Goal: Task Accomplishment & Management: Use online tool/utility

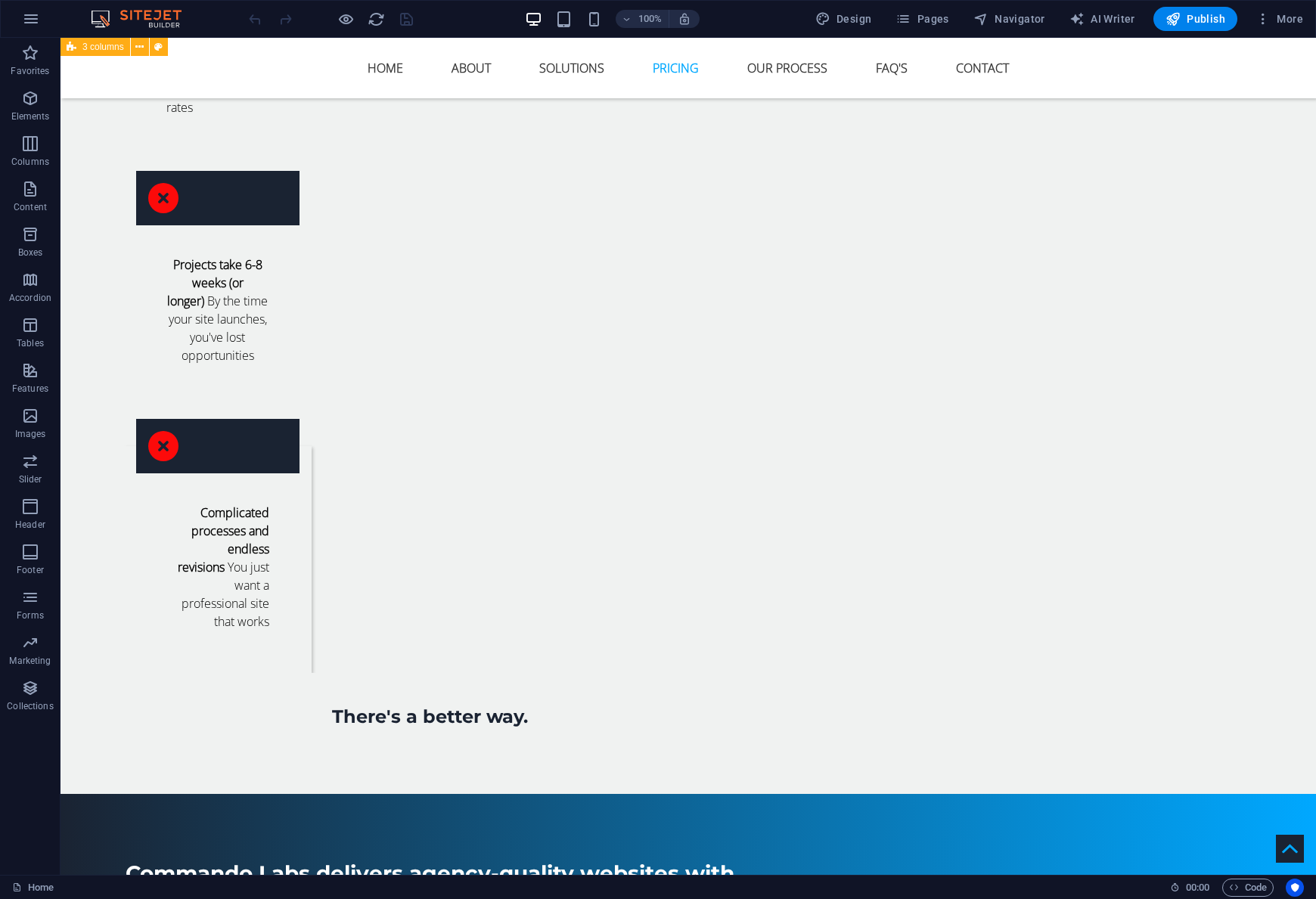
scroll to position [2684, 0]
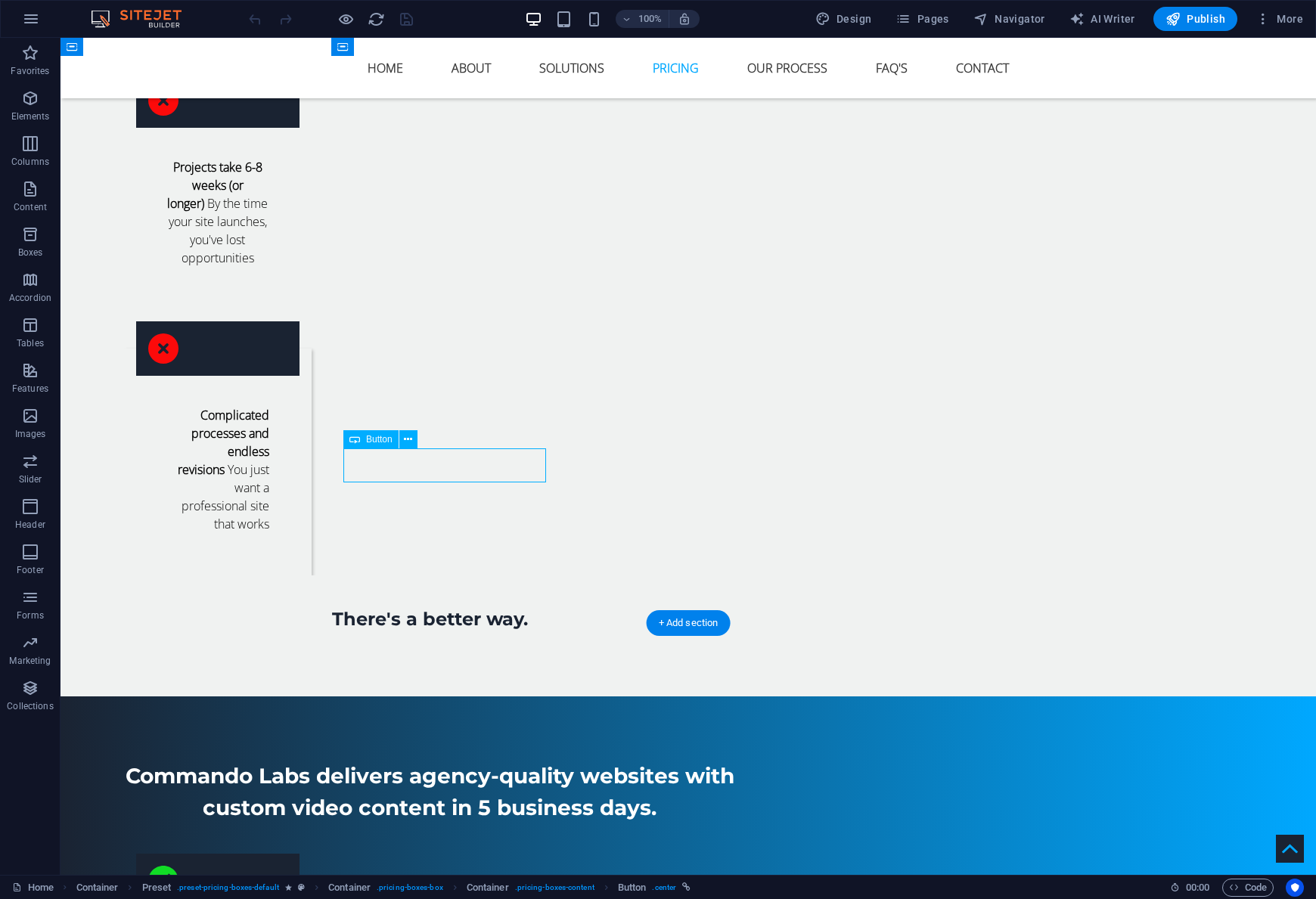
drag, startPoint x: 452, startPoint y: 463, endPoint x: 186, endPoint y: 464, distance: 266.0
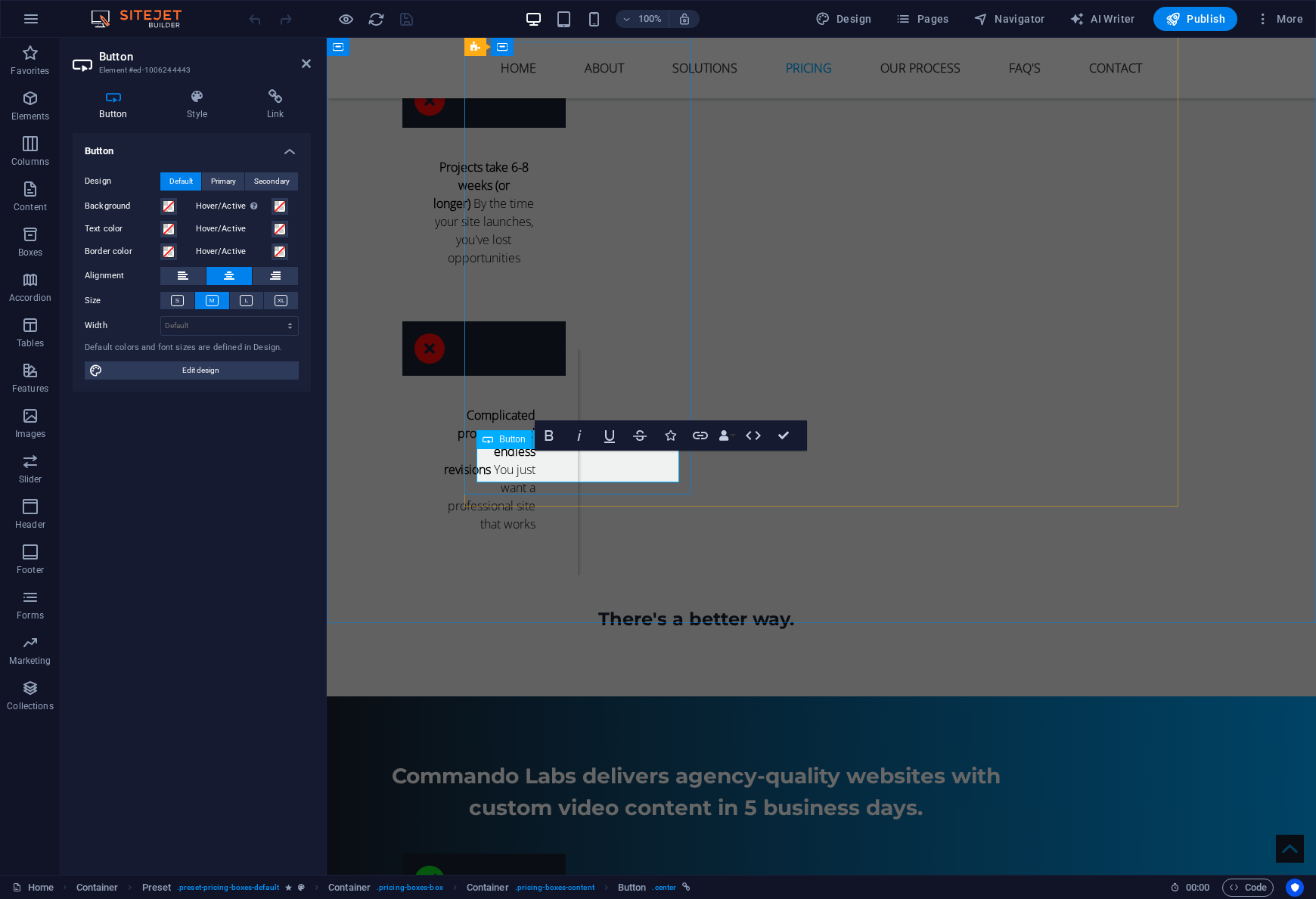
click at [497, 441] on div "Button" at bounding box center [504, 439] width 55 height 18
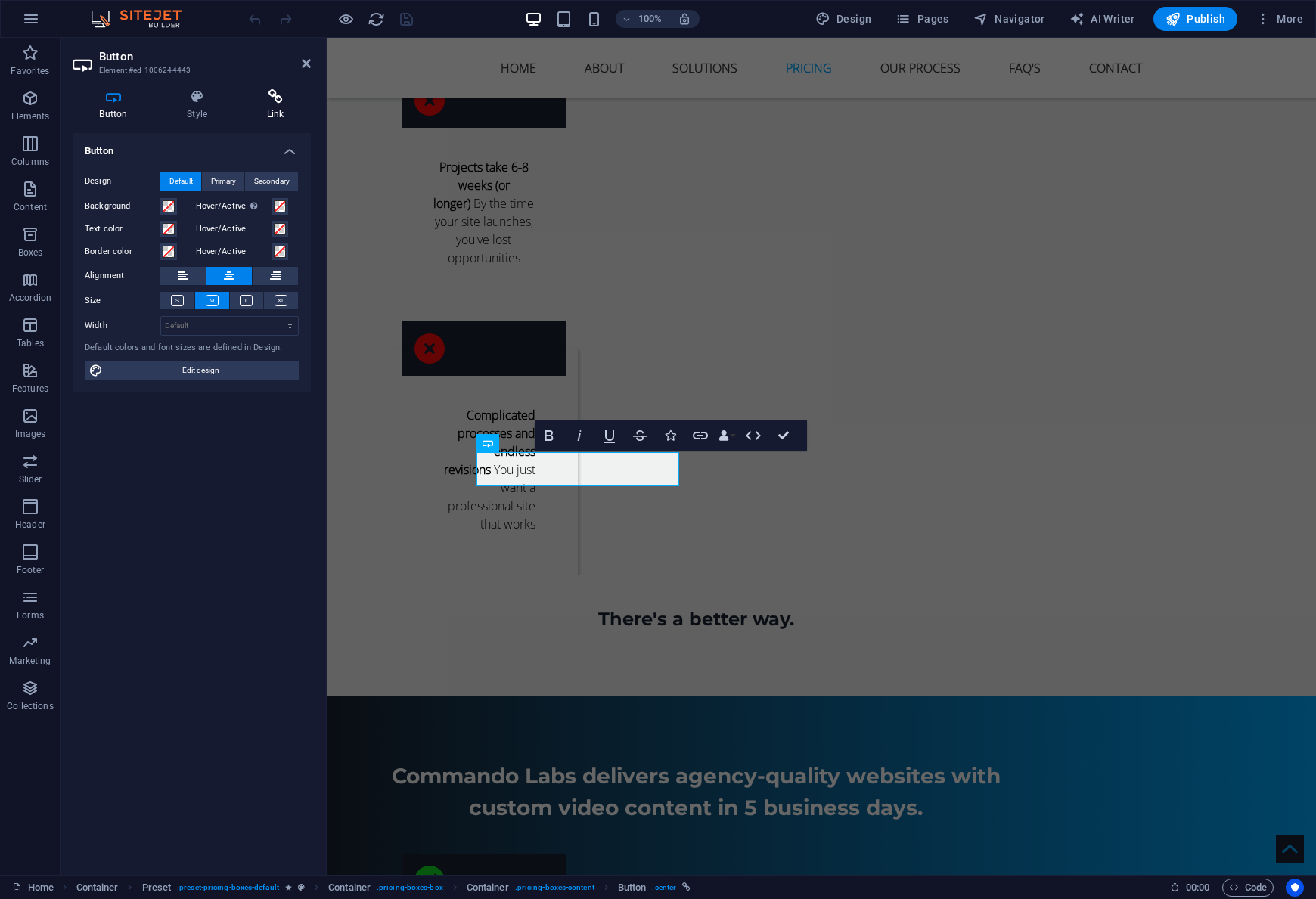
click at [269, 95] on icon at bounding box center [275, 96] width 71 height 15
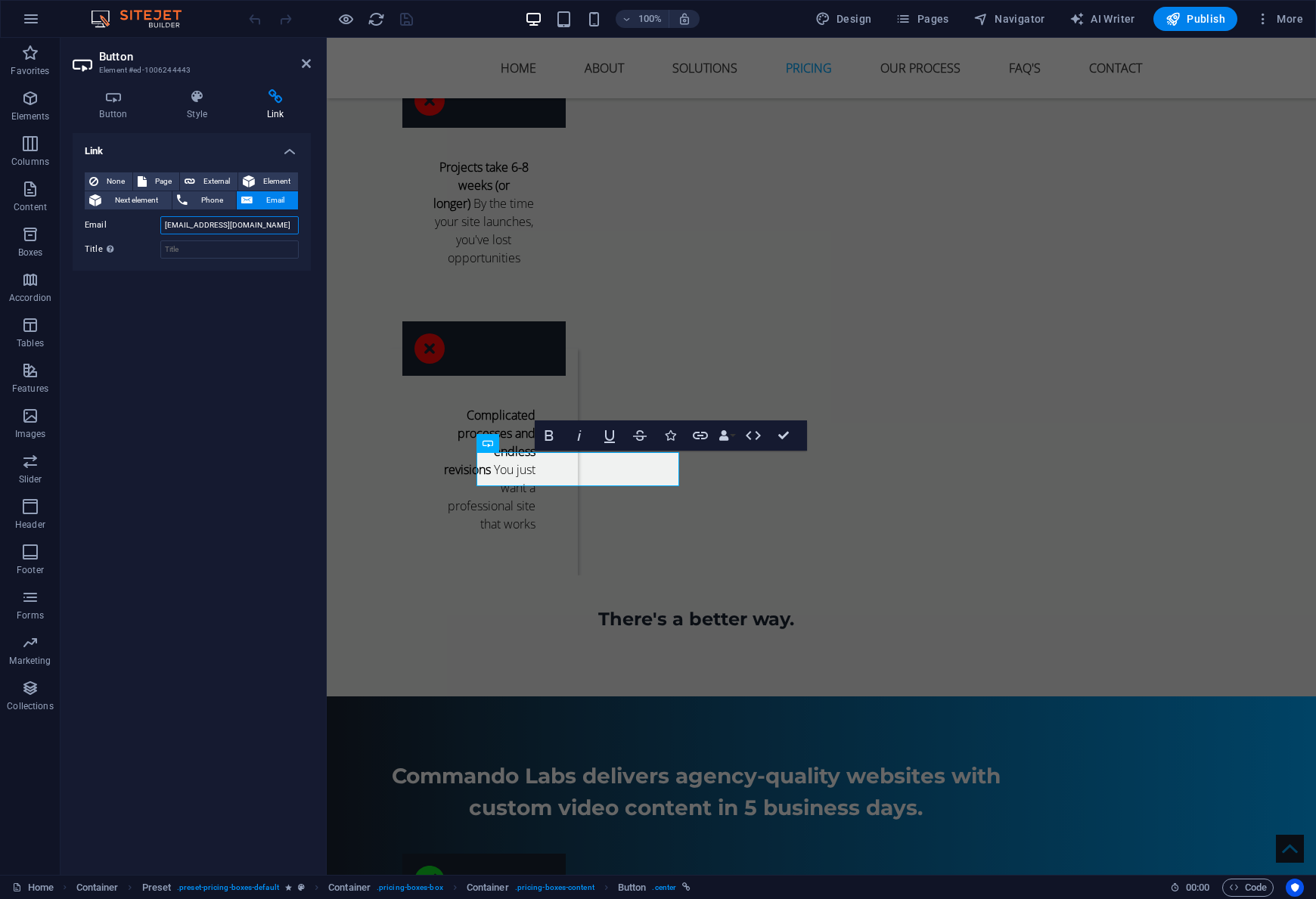
drag, startPoint x: 239, startPoint y: 224, endPoint x: 142, endPoint y: 222, distance: 97.0
click at [142, 222] on div "Email [EMAIL_ADDRESS][DOMAIN_NAME]" at bounding box center [192, 225] width 214 height 18
paste input "[URL][DOMAIN_NAME]"
type input "[URL][DOMAIN_NAME]"
click at [205, 179] on span "External" at bounding box center [216, 181] width 33 height 18
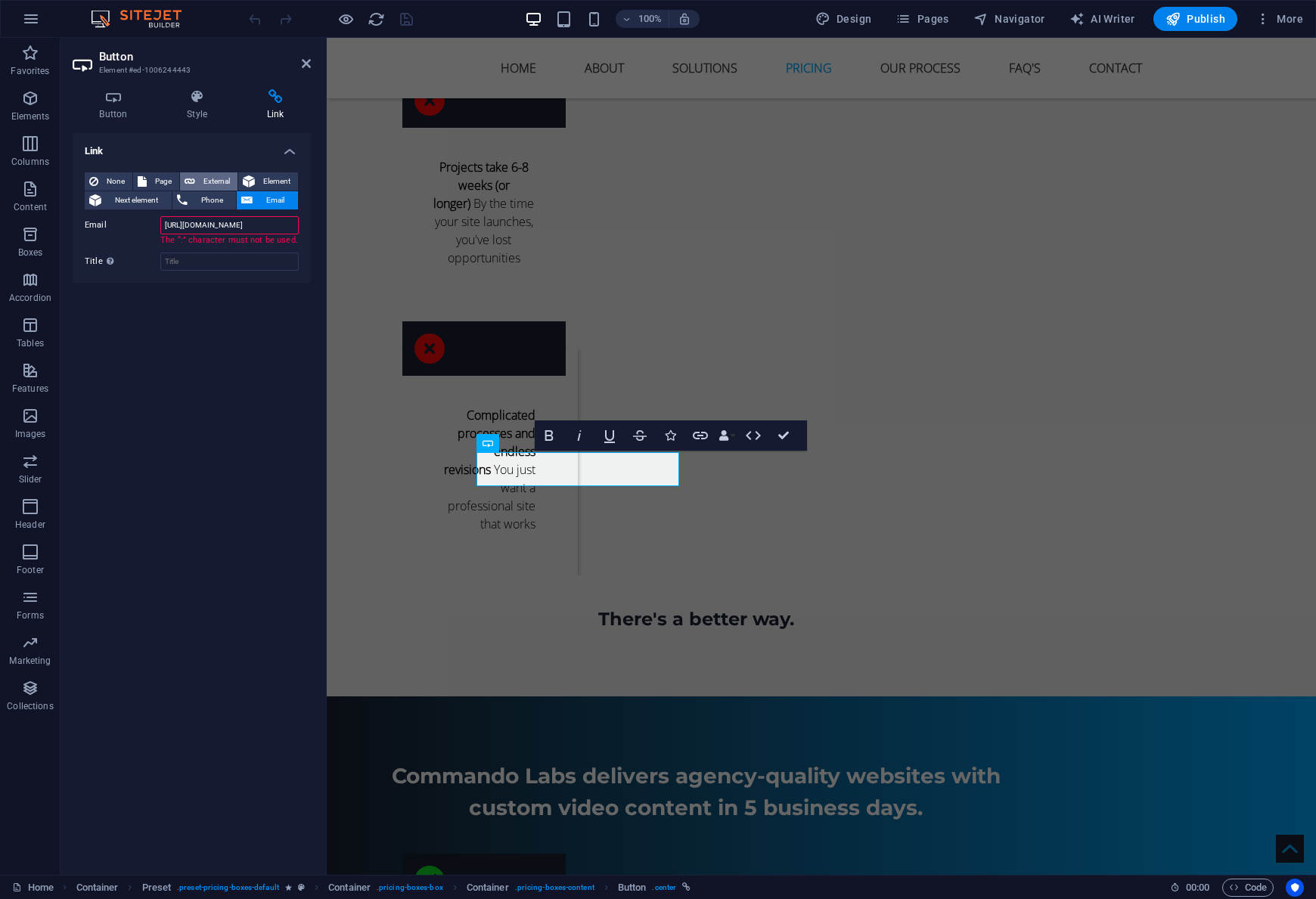
select select "blank"
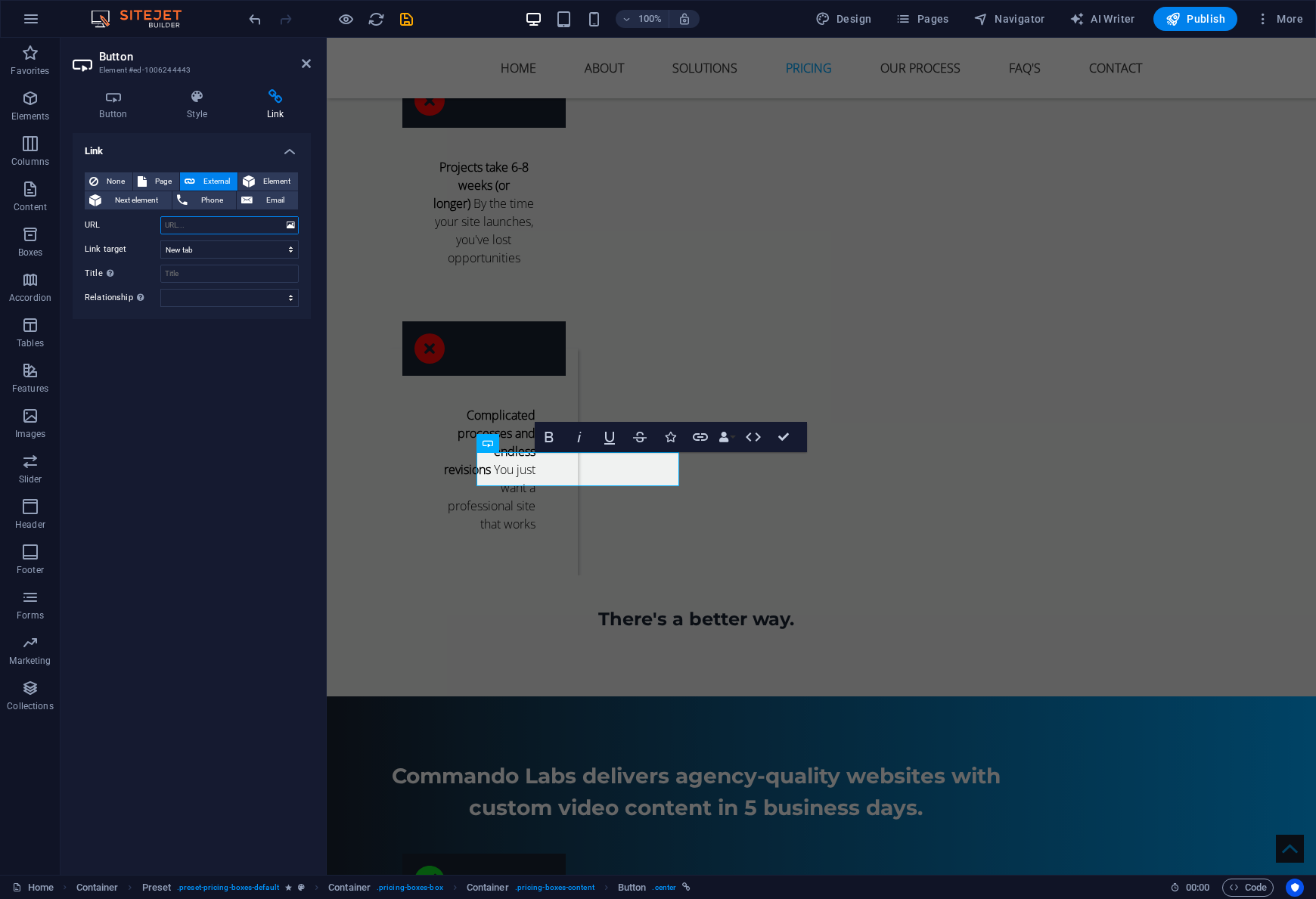
paste input "[URL][DOMAIN_NAME]"
type input "[URL][DOMAIN_NAME]"
select select "external"
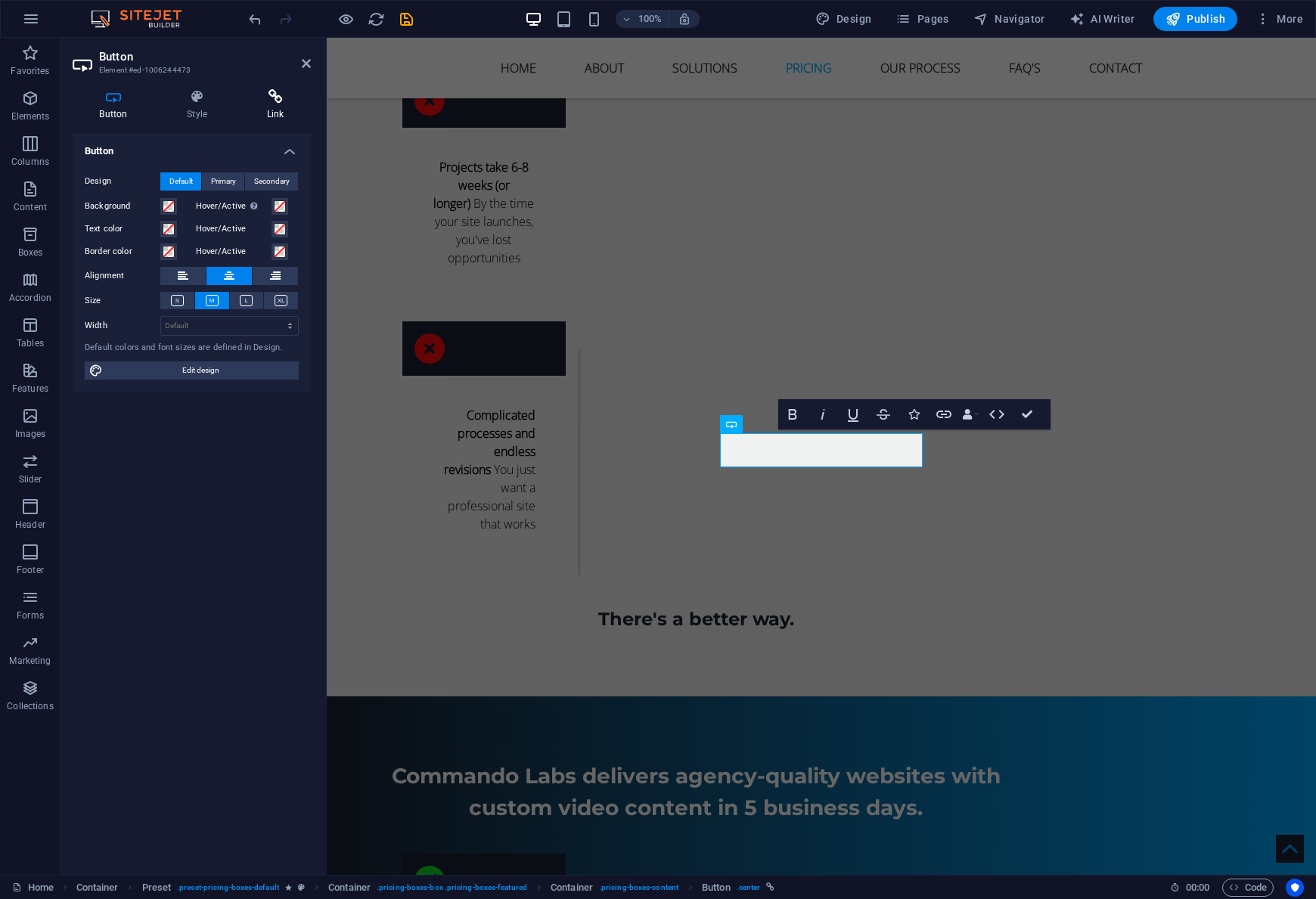
click at [268, 104] on h4 "Link" at bounding box center [275, 104] width 71 height 32
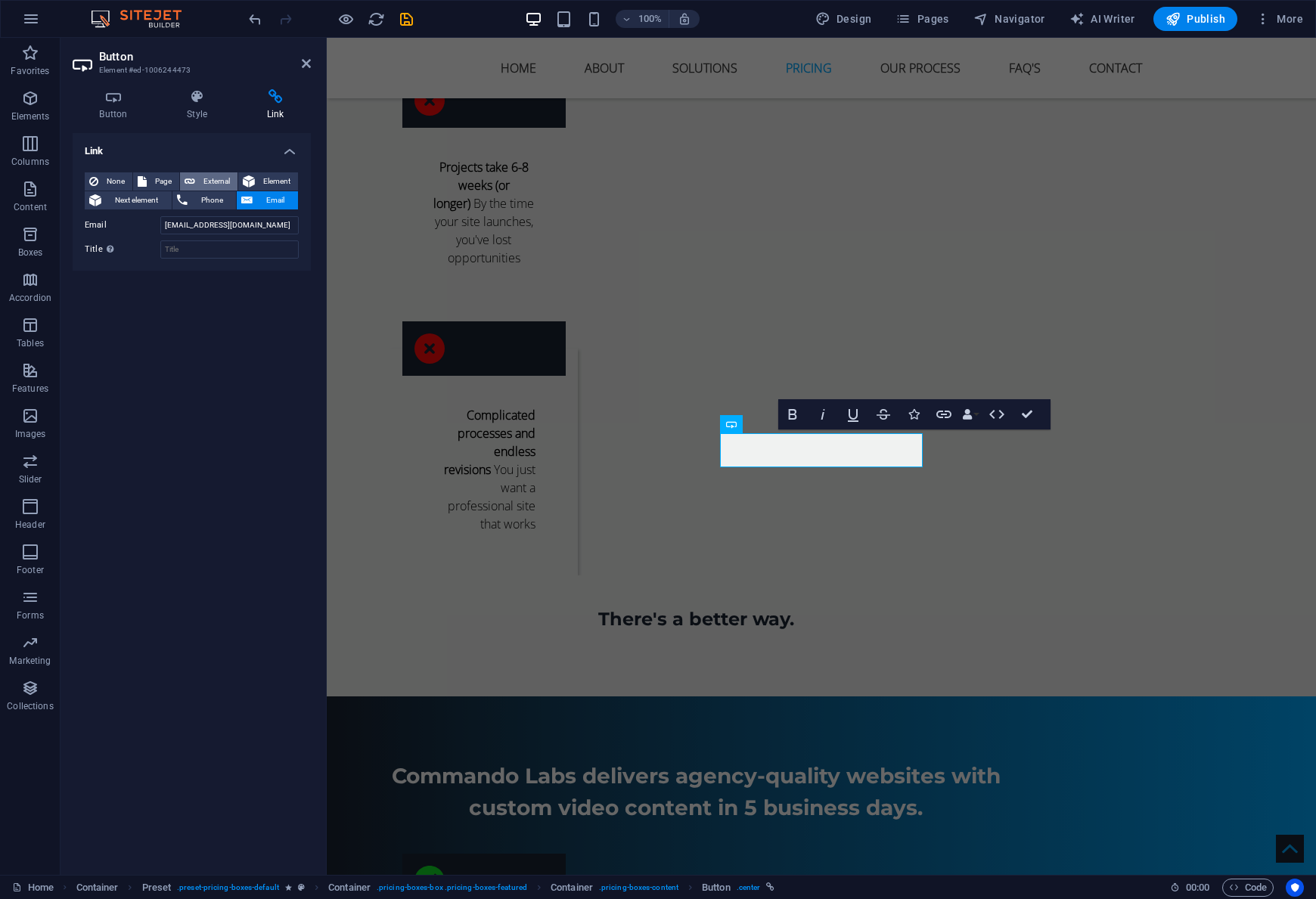
click at [202, 178] on span "External" at bounding box center [216, 181] width 33 height 18
select select "blank"
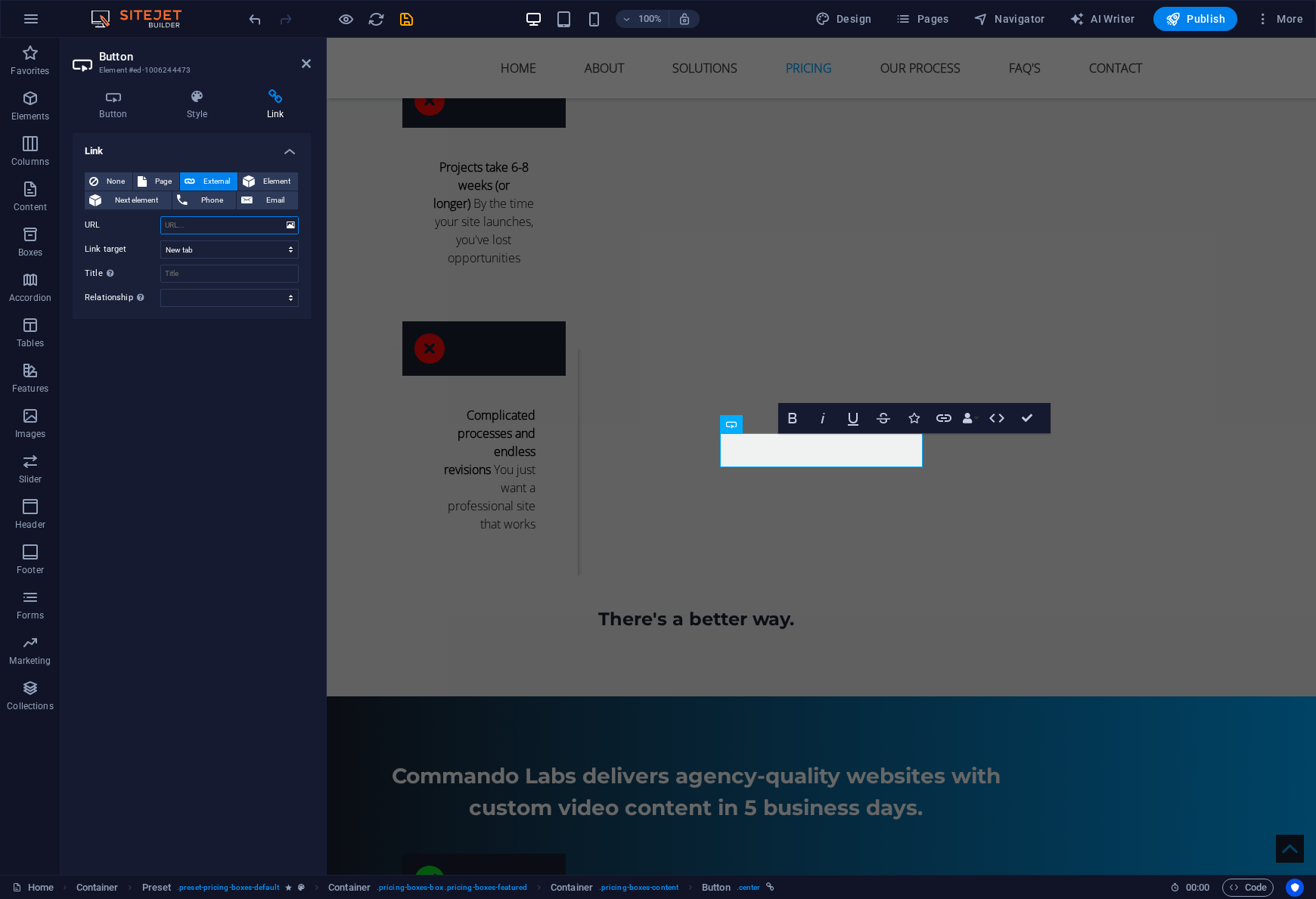
paste input "[URL][DOMAIN_NAME]"
type input "[URL][DOMAIN_NAME]"
select select "external"
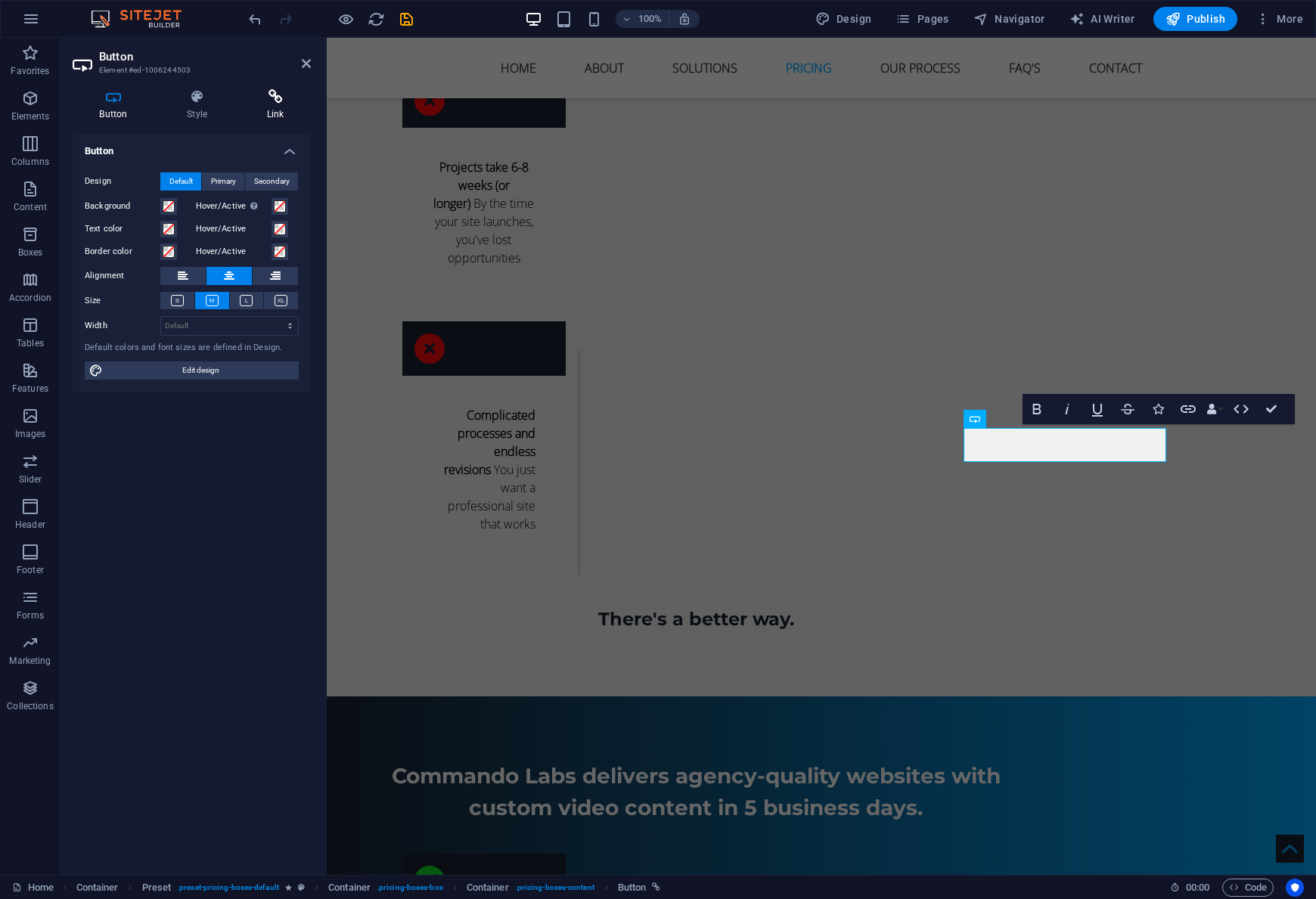
click at [274, 108] on h4 "Link" at bounding box center [275, 104] width 71 height 32
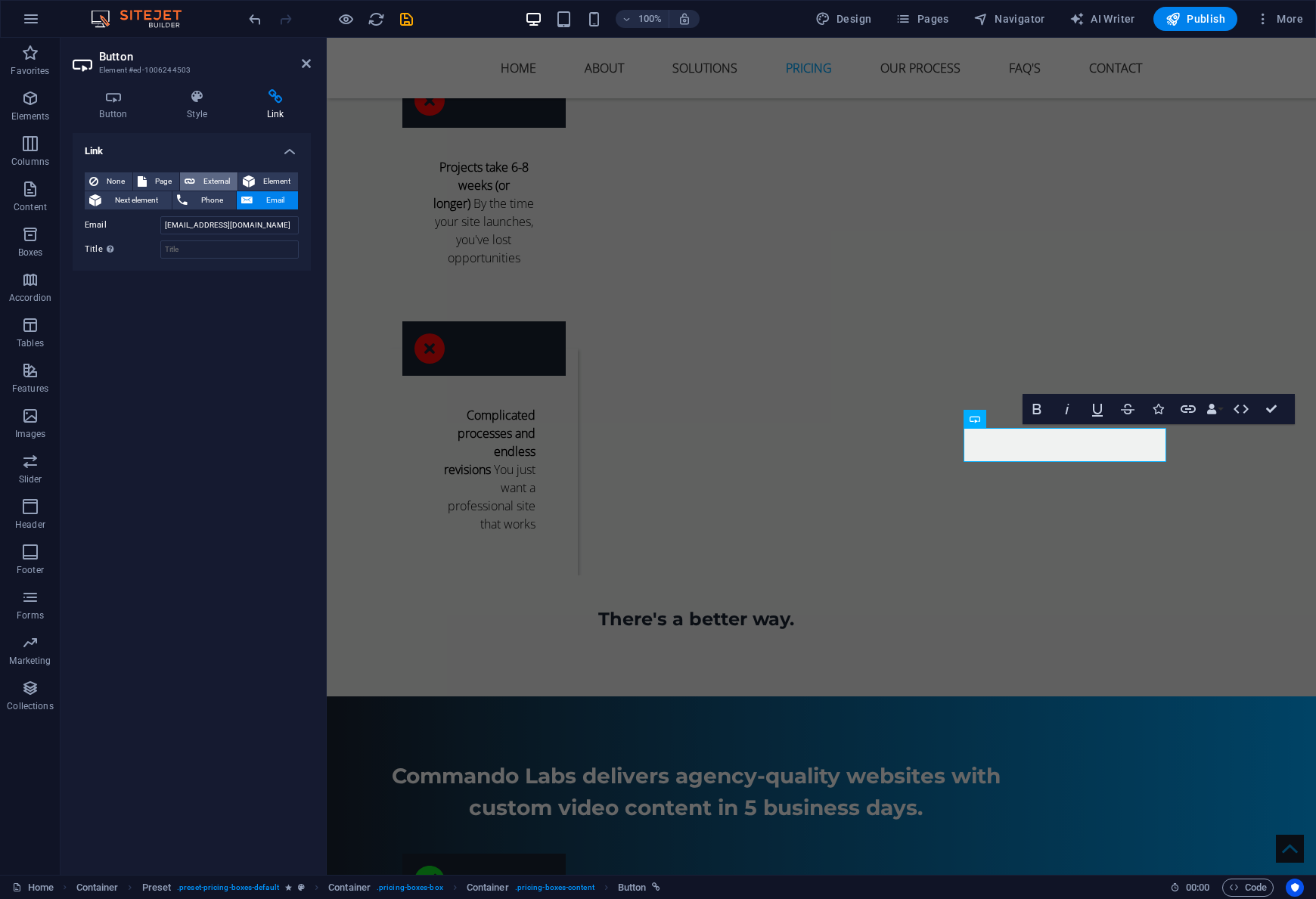
click at [203, 179] on span "External" at bounding box center [216, 181] width 33 height 18
select select "blank"
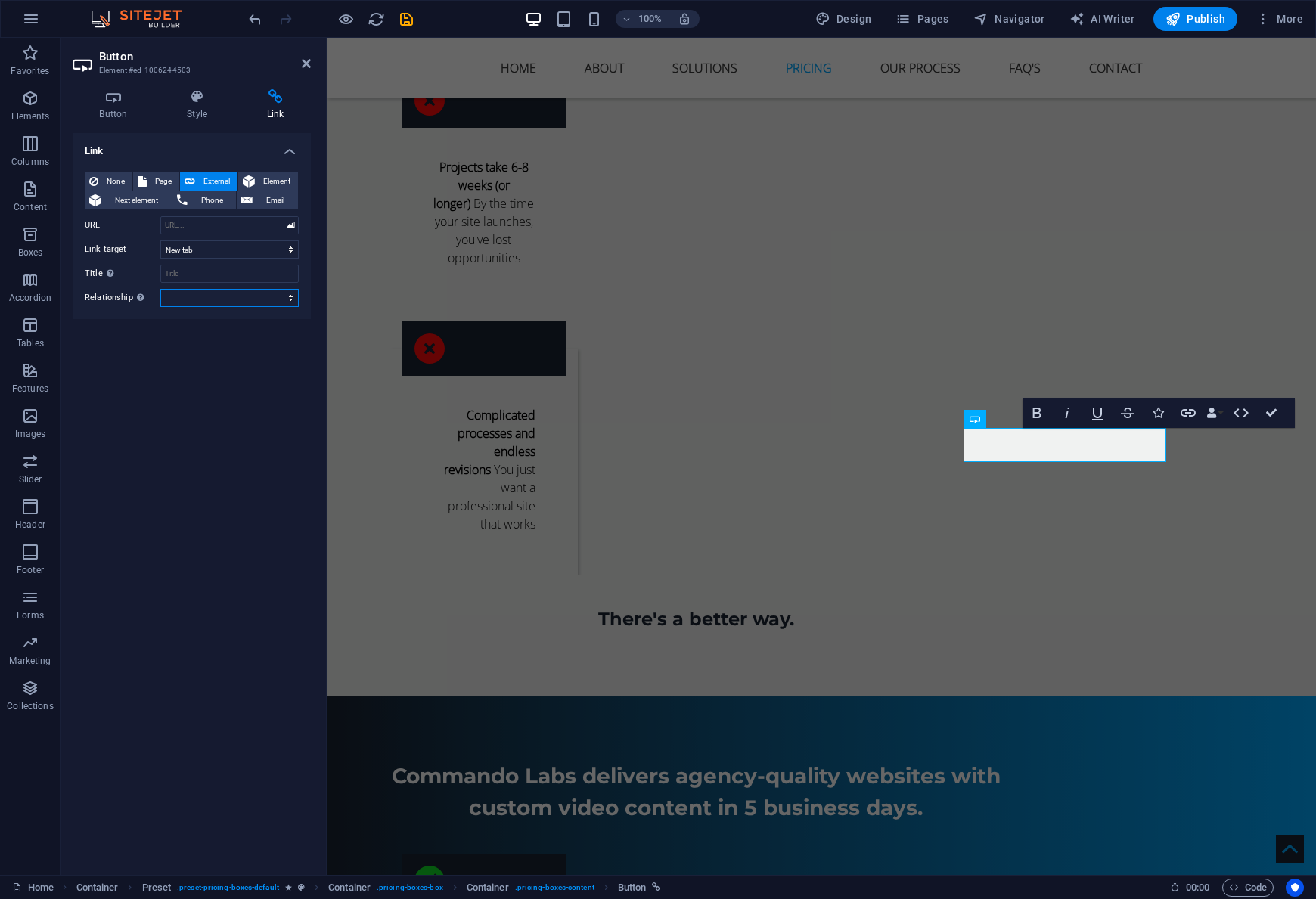
select select "alternate"
click at [193, 228] on input "URL" at bounding box center [229, 225] width 138 height 18
paste input "[URL][DOMAIN_NAME]"
type input "[URL][DOMAIN_NAME]"
click at [226, 411] on div "Link None Page External Element Next element Phone Email Page Home Subpage Lega…" at bounding box center [192, 498] width 239 height 729
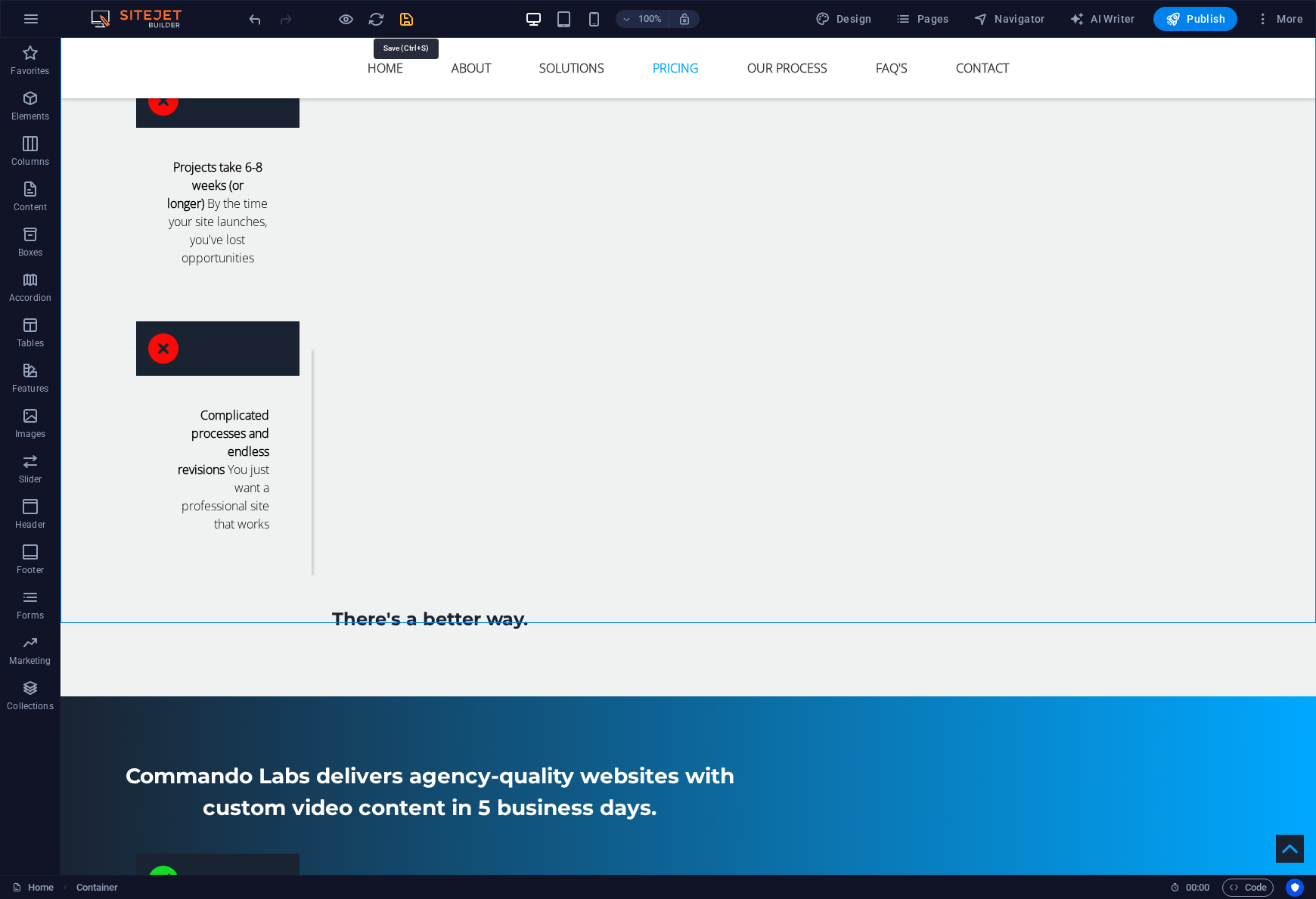
click at [407, 21] on icon "save" at bounding box center [407, 19] width 18 height 18
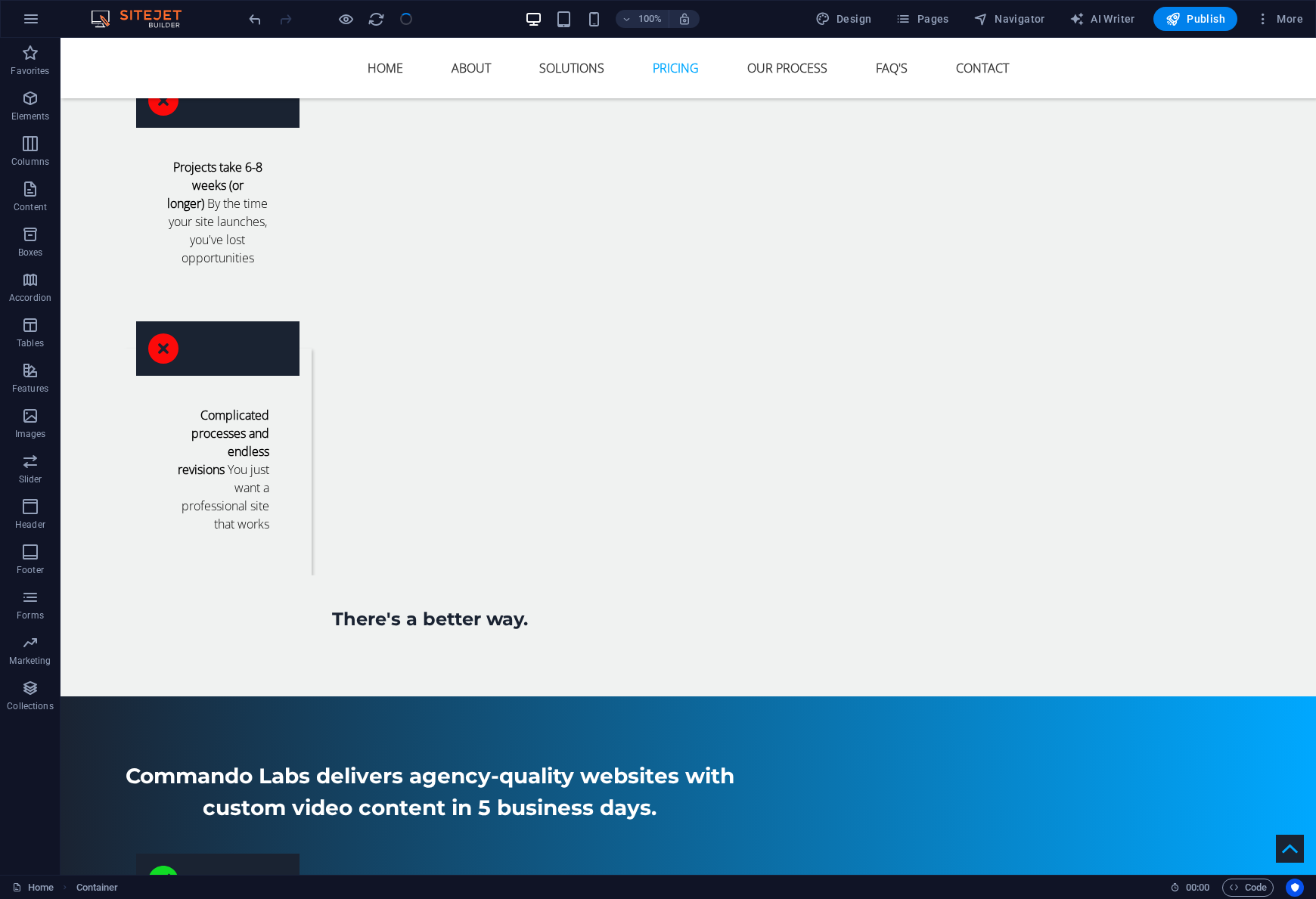
select select
checkbox input "false"
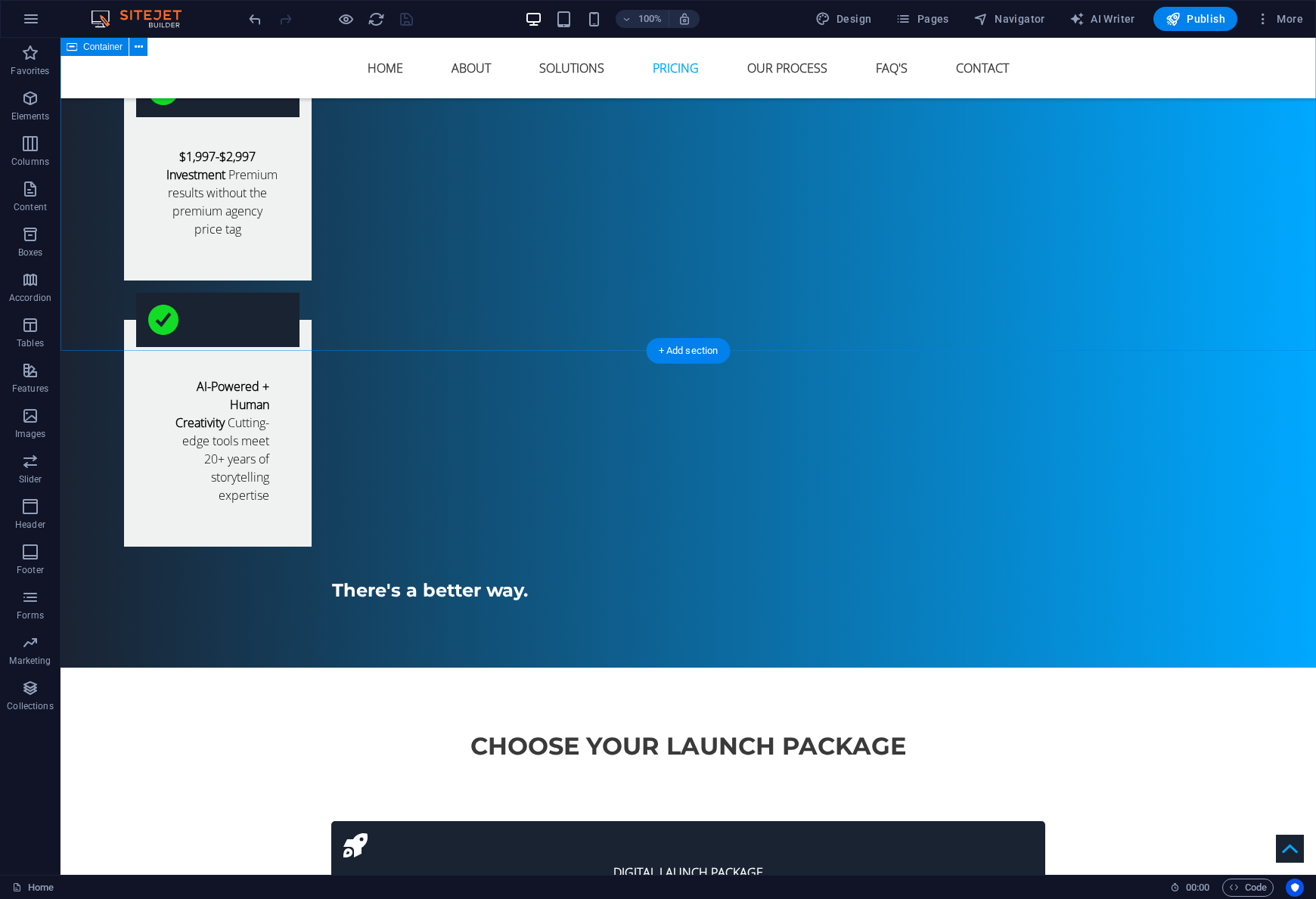
scroll to position [3708, 0]
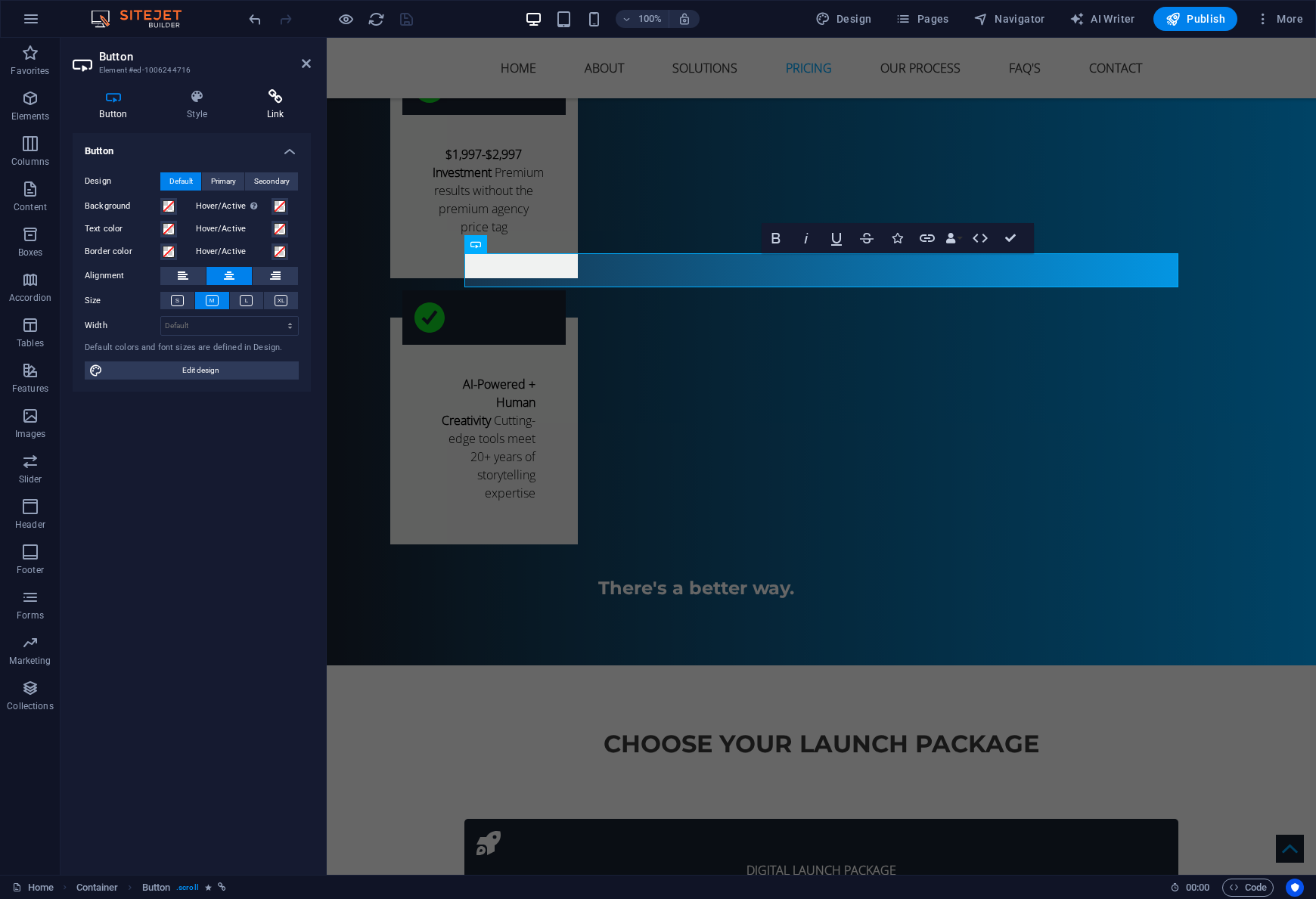
click at [292, 107] on h4 "Link" at bounding box center [275, 104] width 71 height 32
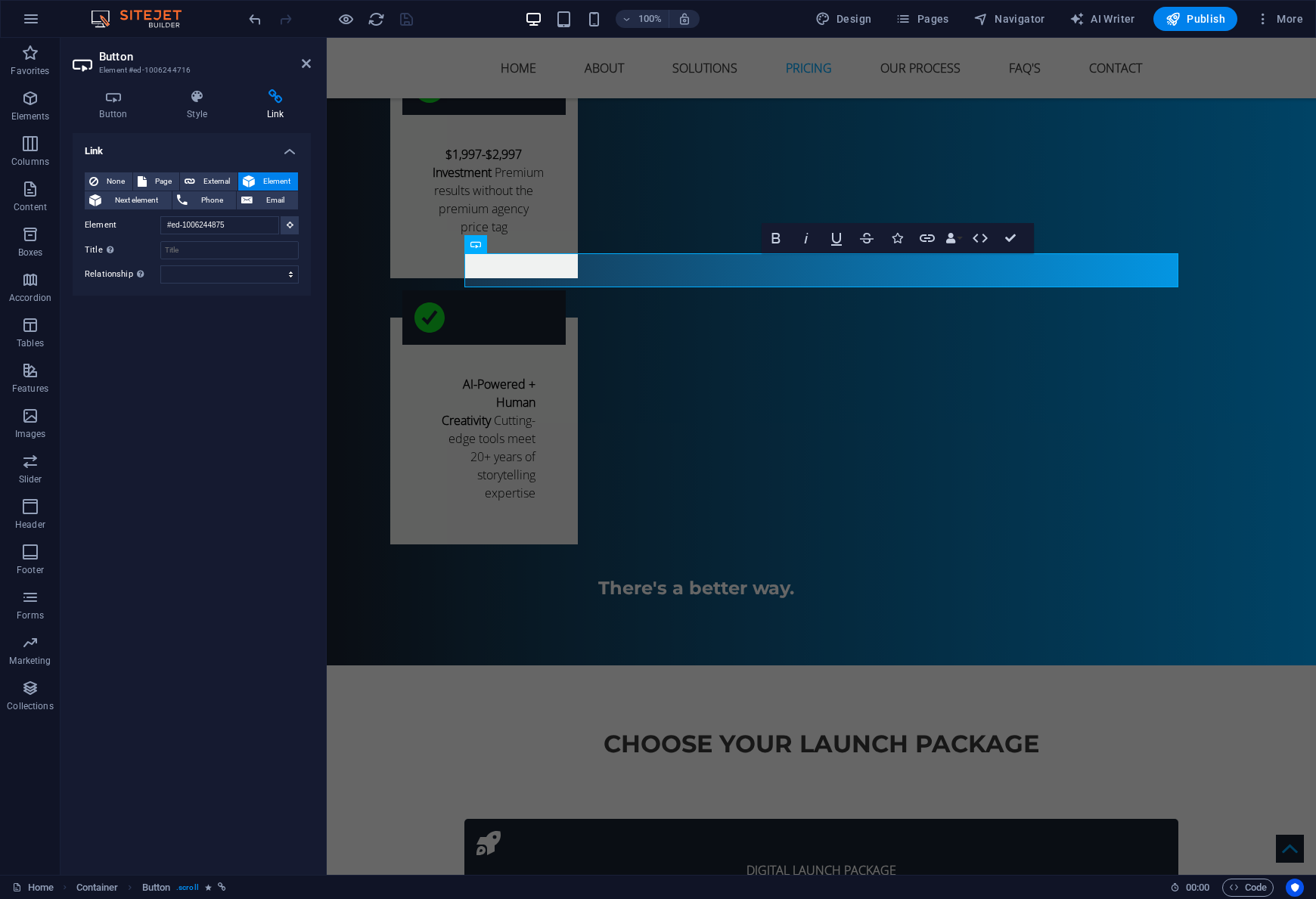
click at [271, 411] on div "Link None Page External Element Next element Phone Email Page Home Subpage Lega…" at bounding box center [192, 498] width 239 height 729
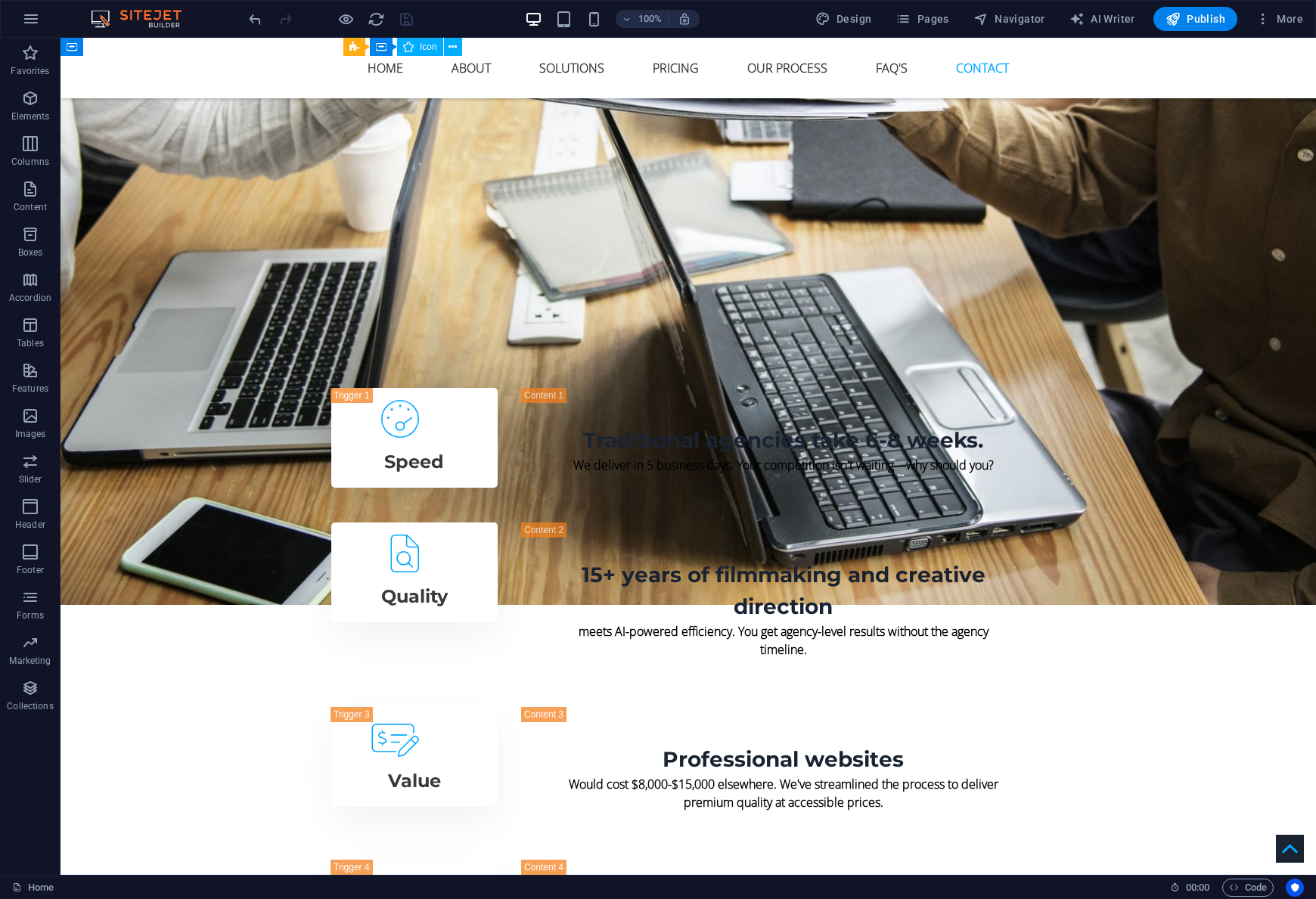
scroll to position [9854, 0]
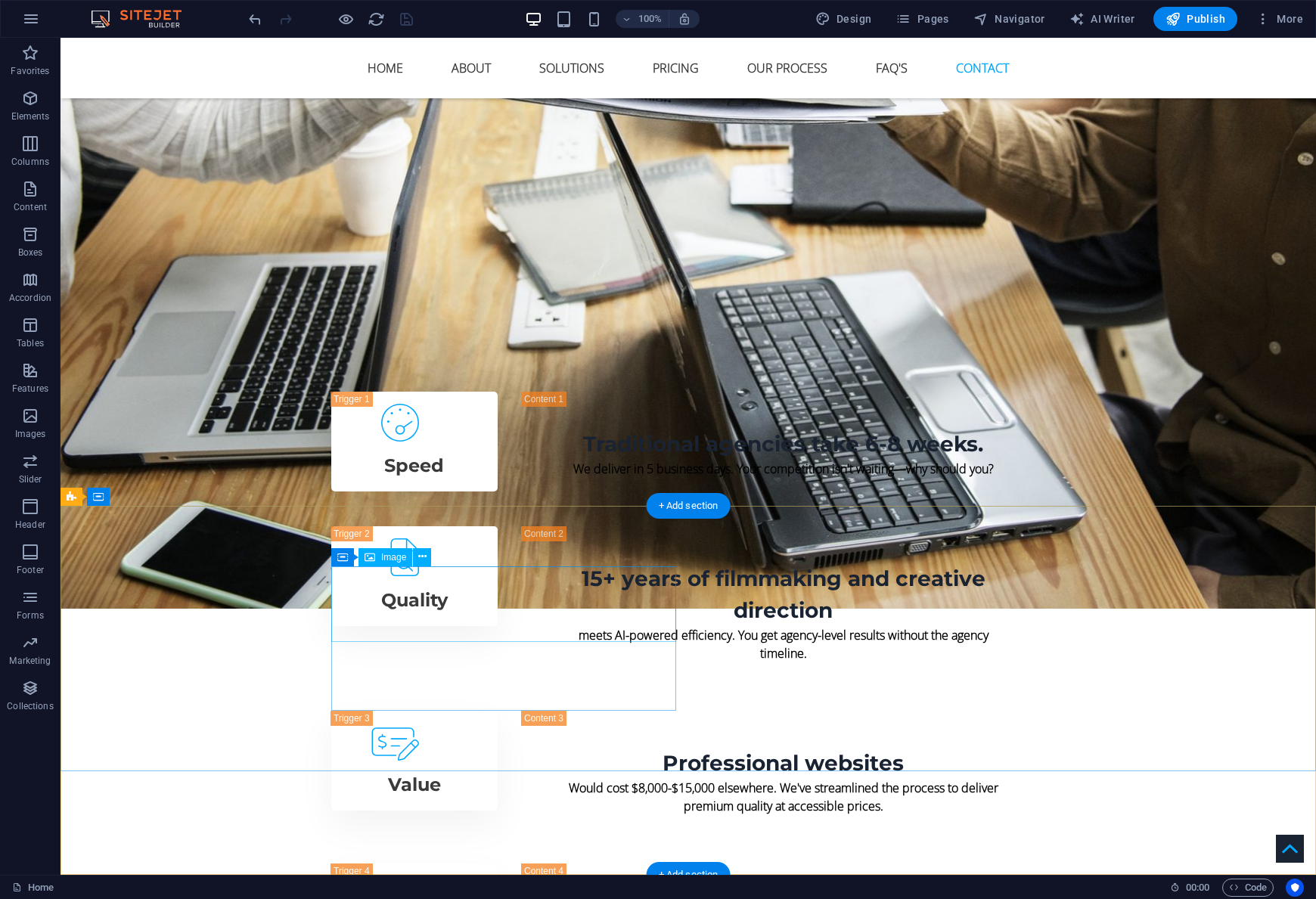
select select "px"
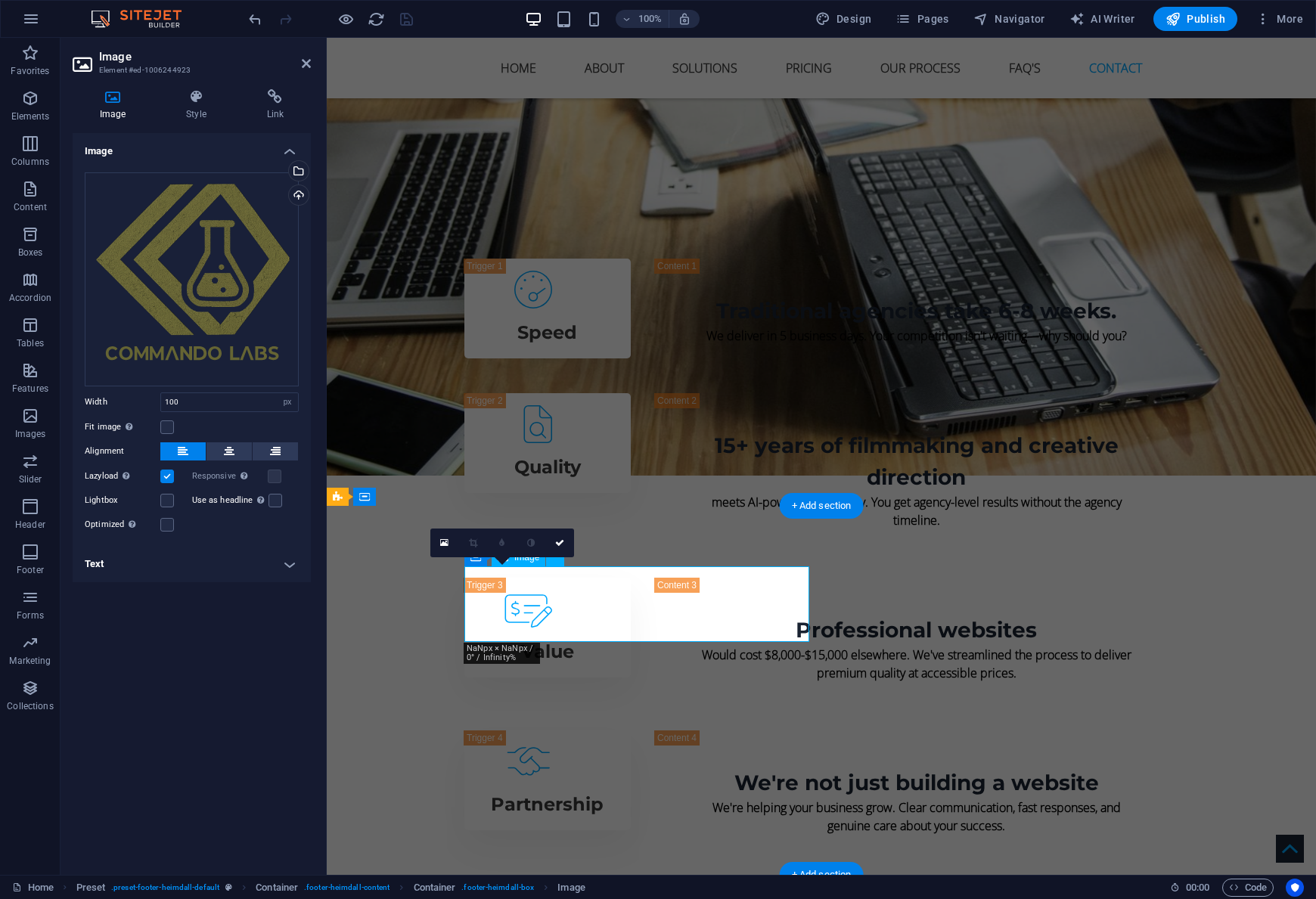
scroll to position [9721, 0]
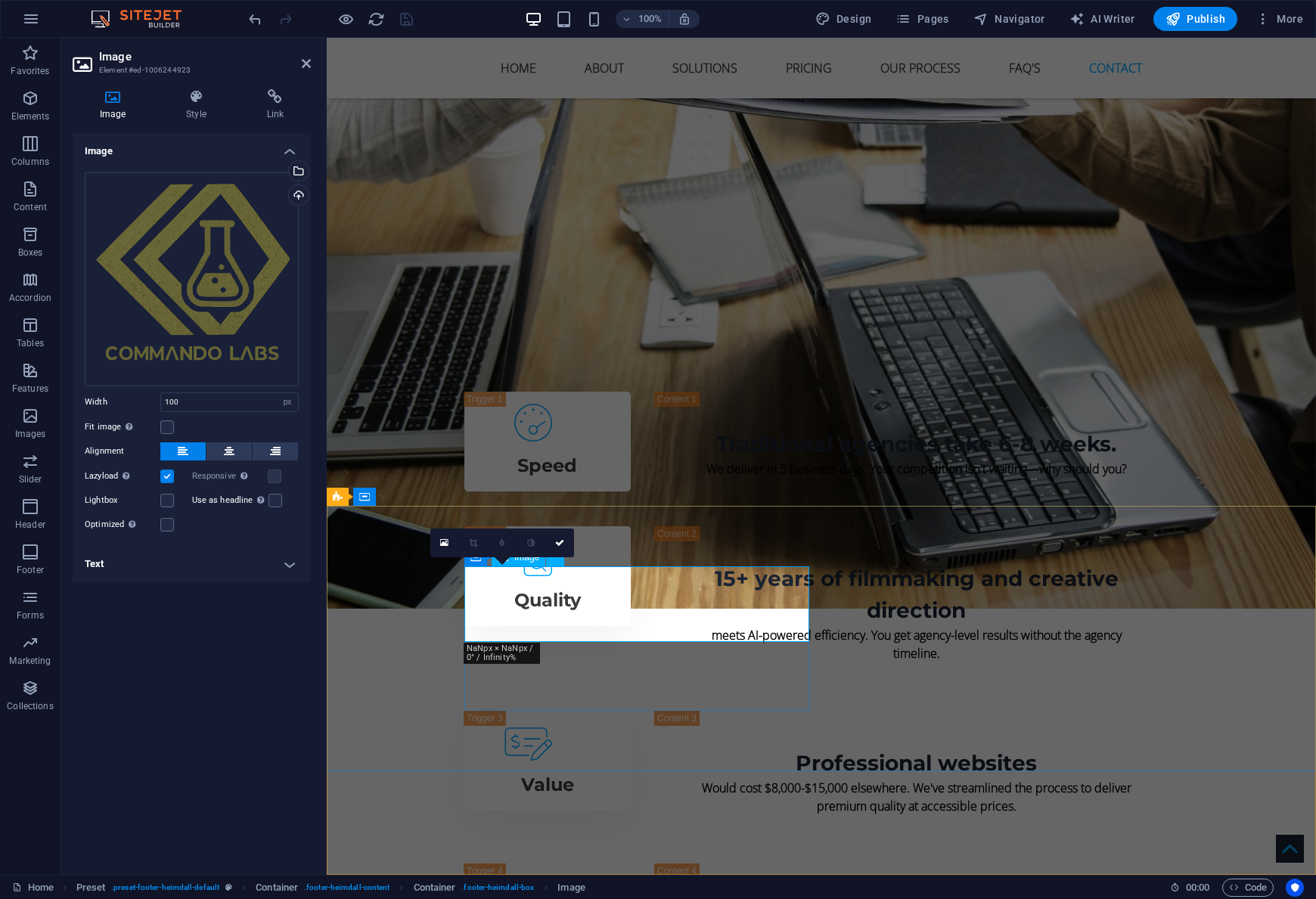
click at [214, 243] on div "Drag files here, click to choose files or select files from Files or our free s…" at bounding box center [192, 279] width 214 height 214
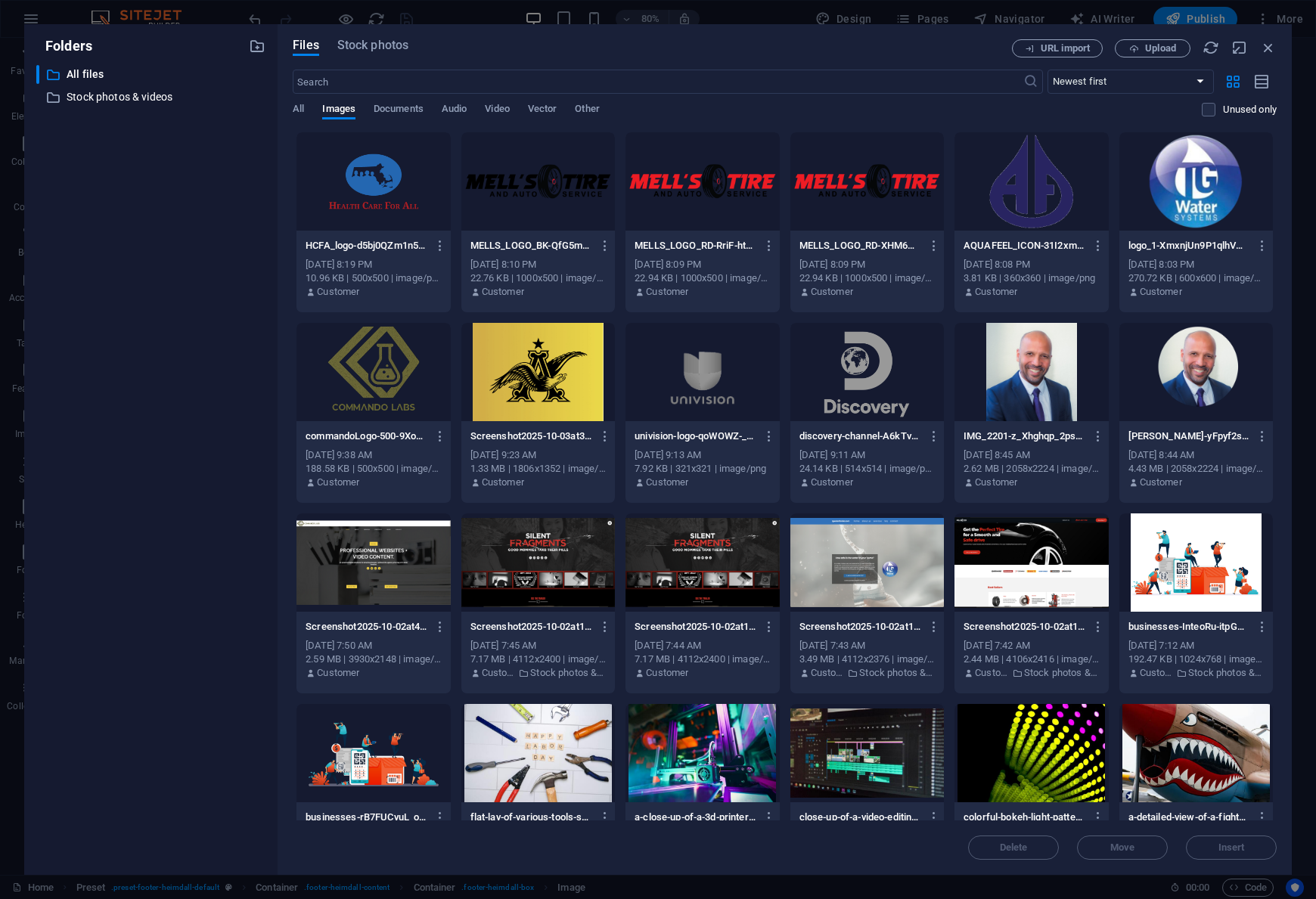
scroll to position [9592, 0]
click at [1140, 47] on span "Upload" at bounding box center [1153, 49] width 62 height 10
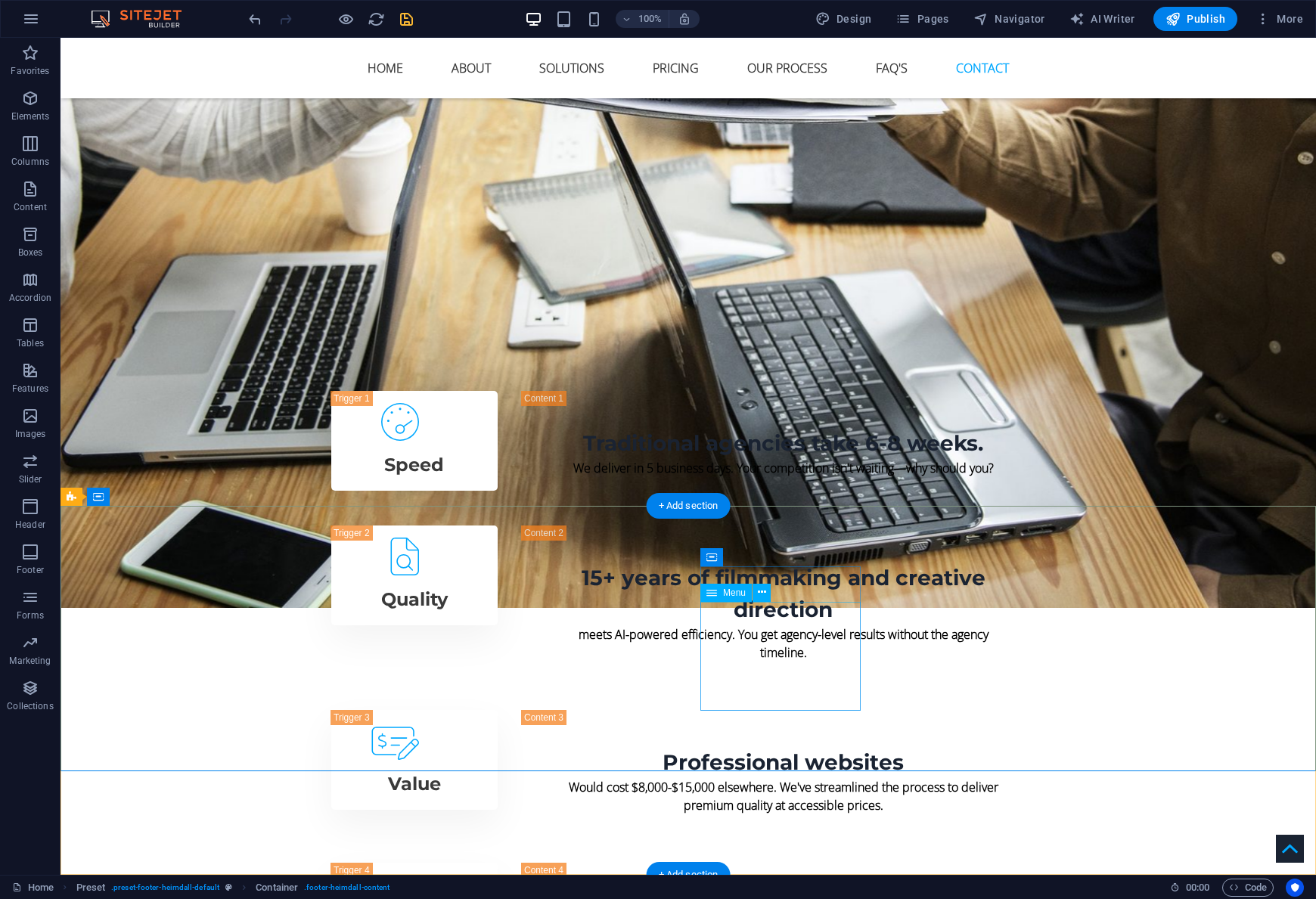
scroll to position [9854, 0]
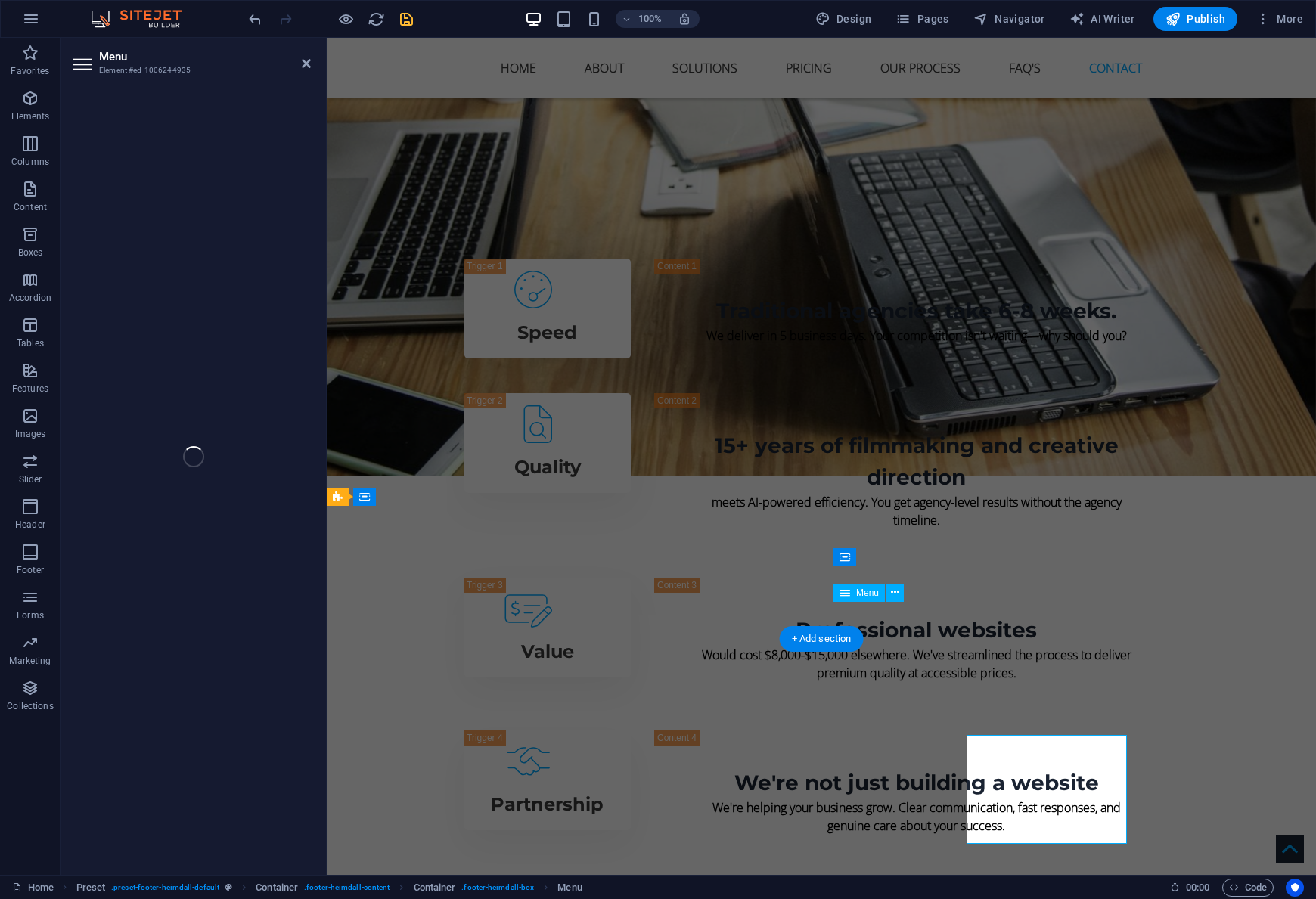
scroll to position [9721, 0]
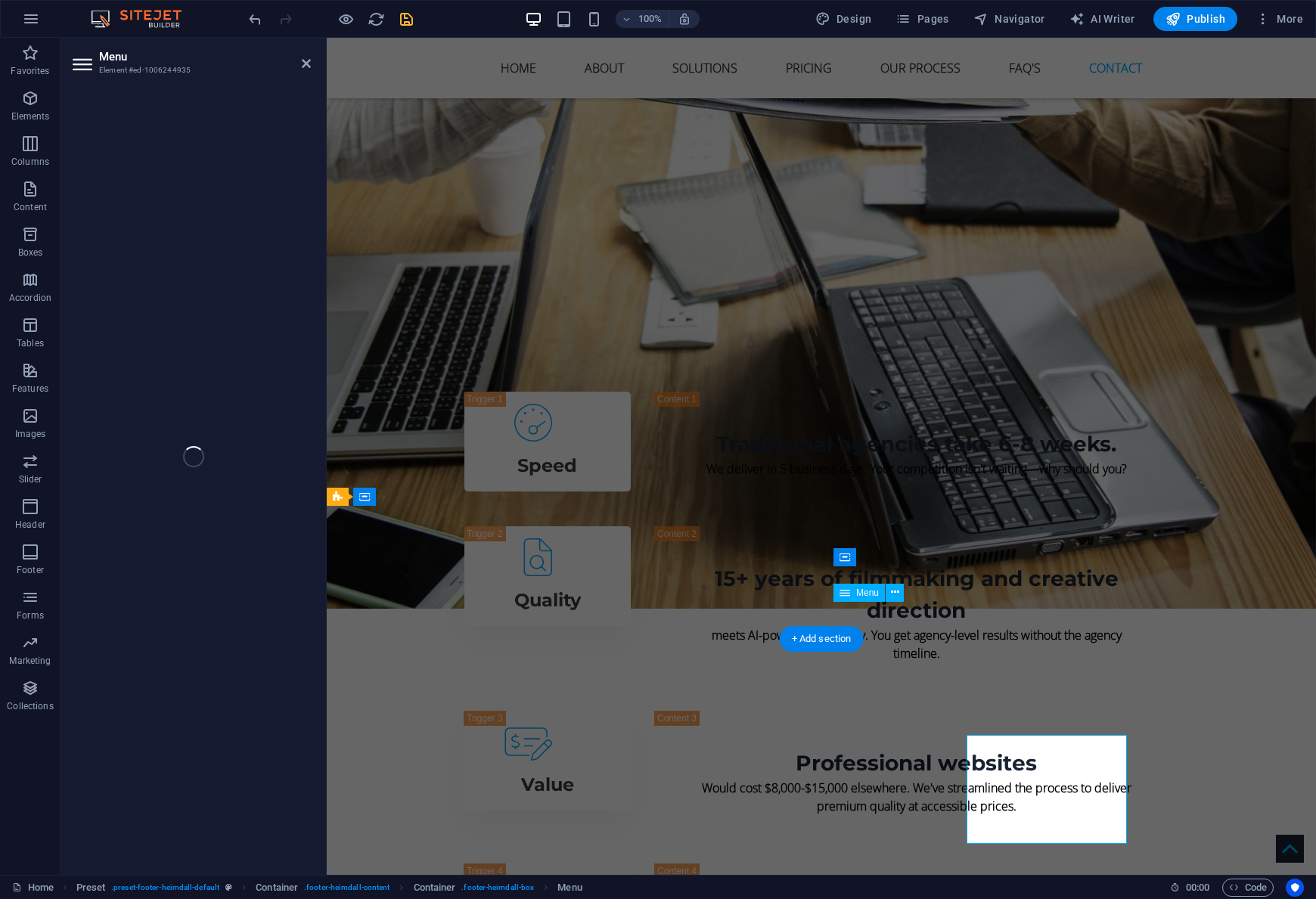
select select
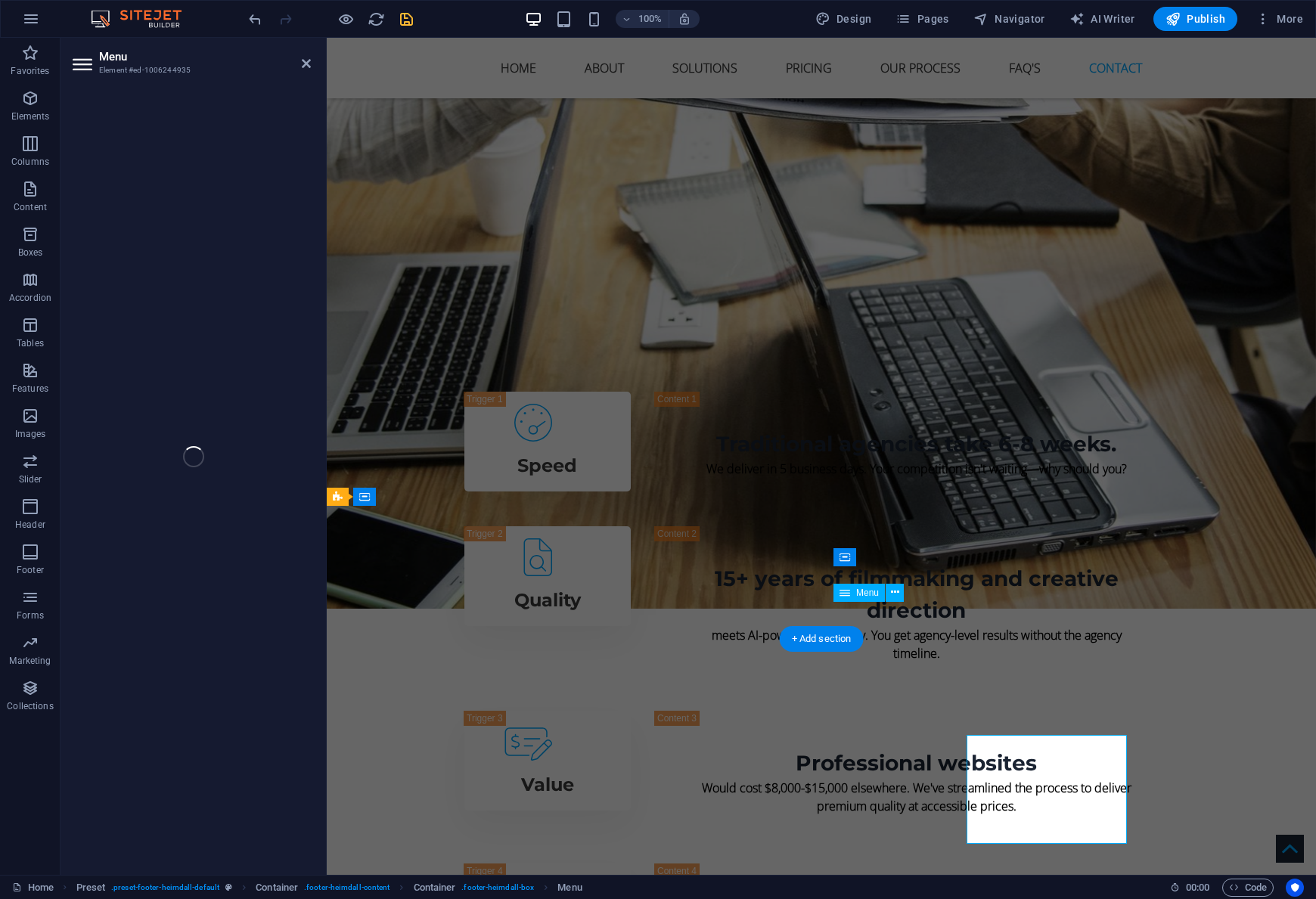
select select
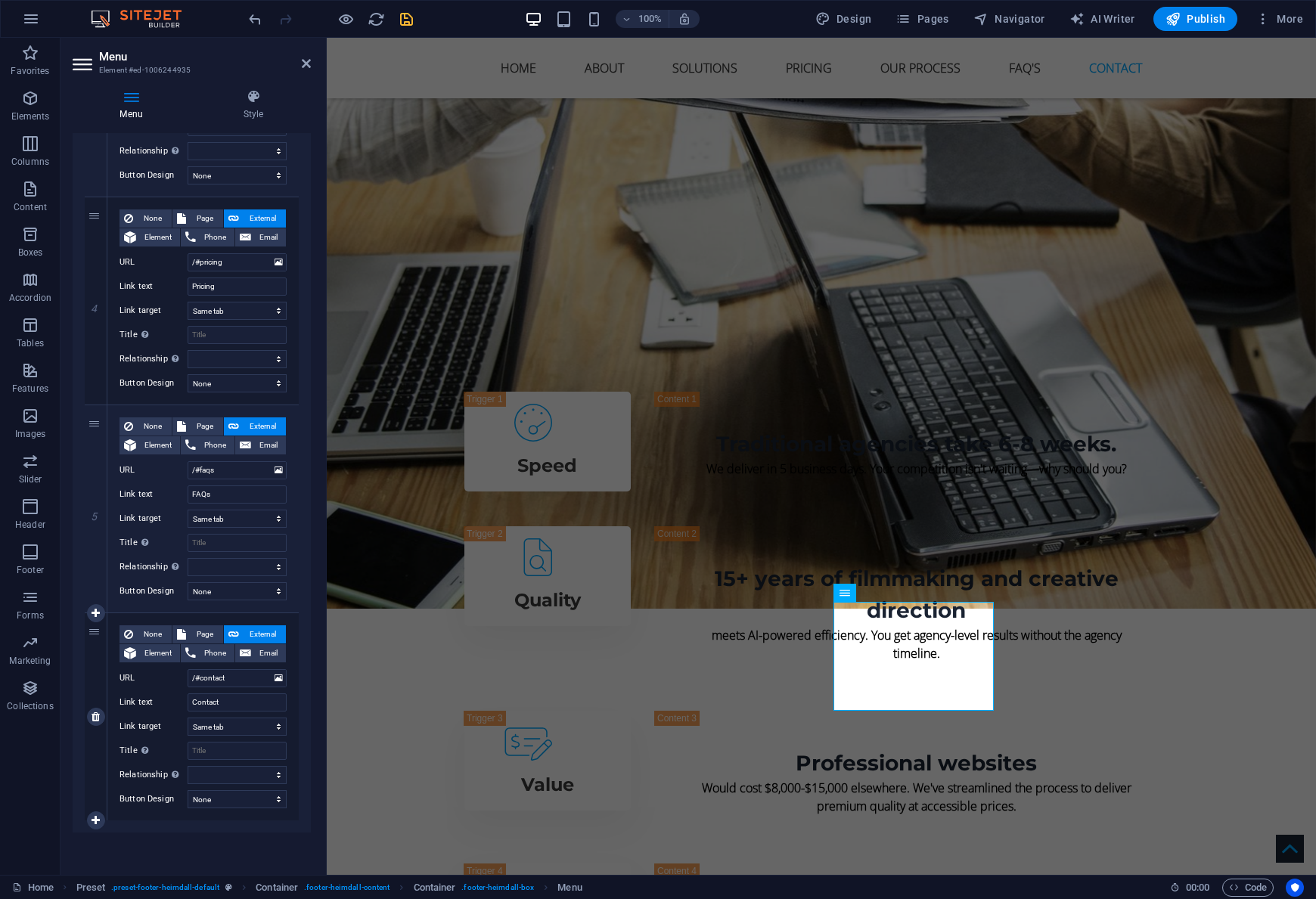
scroll to position [703, 0]
click at [99, 608] on icon at bounding box center [95, 612] width 8 height 11
select select
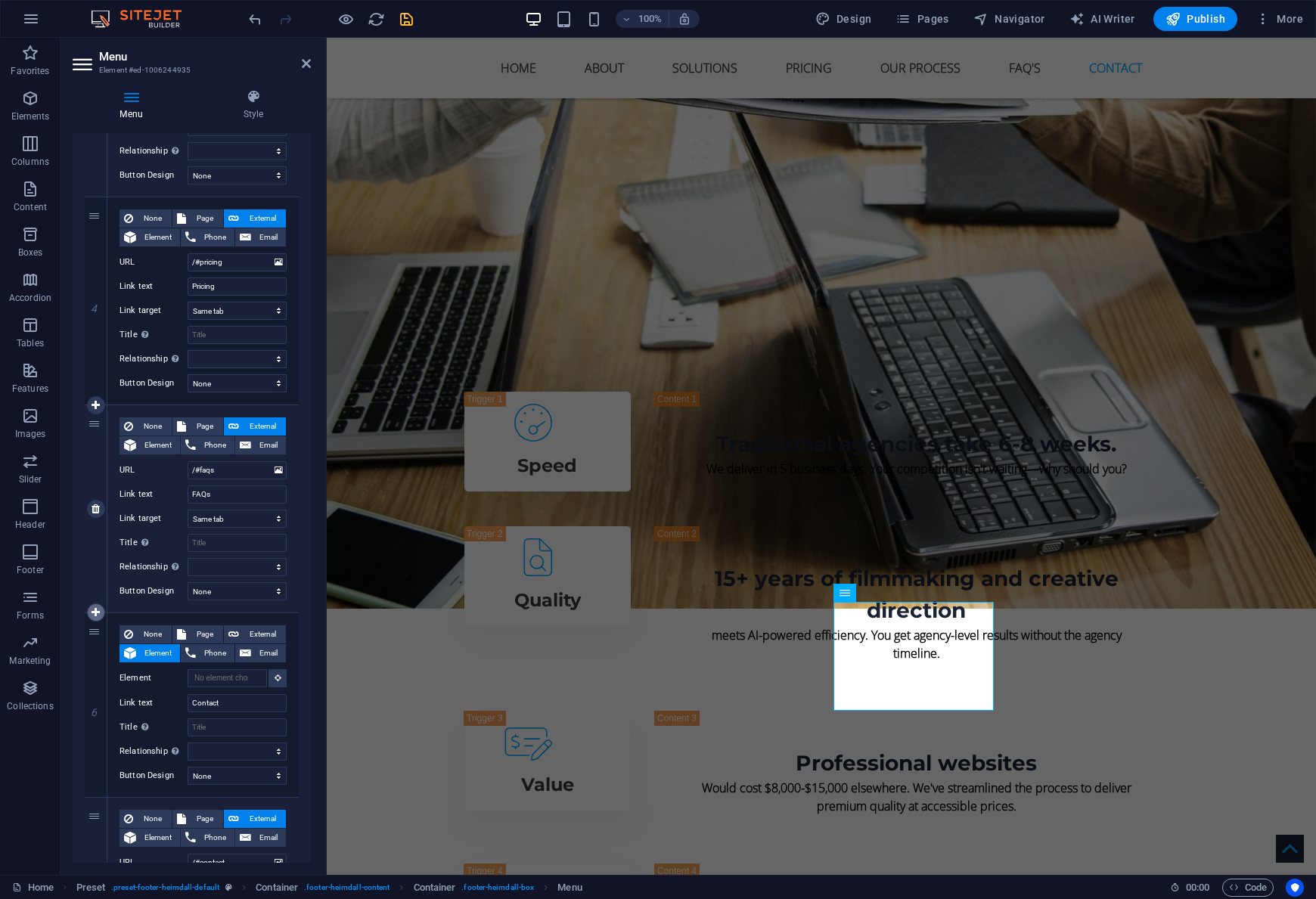
select select
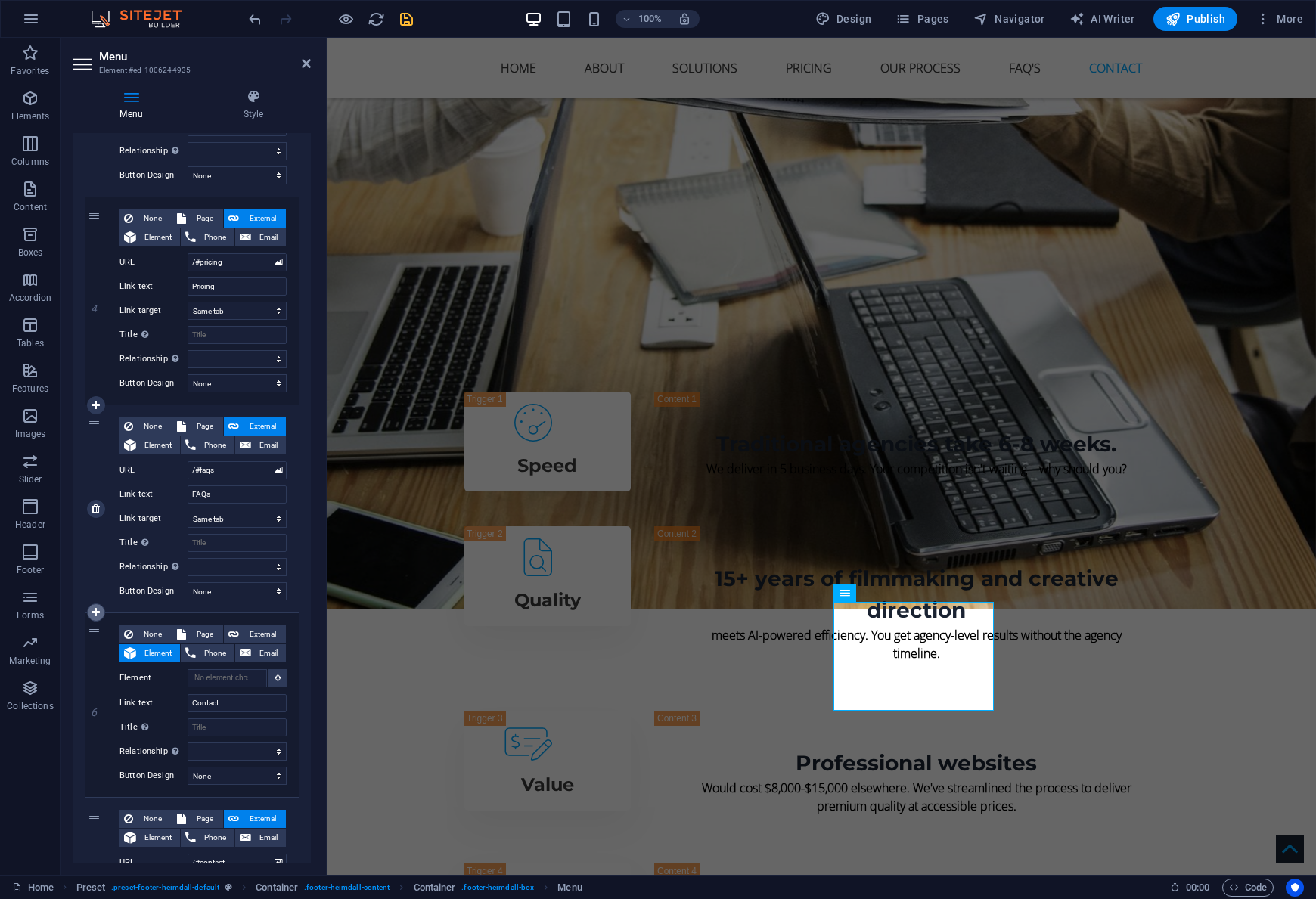
select select
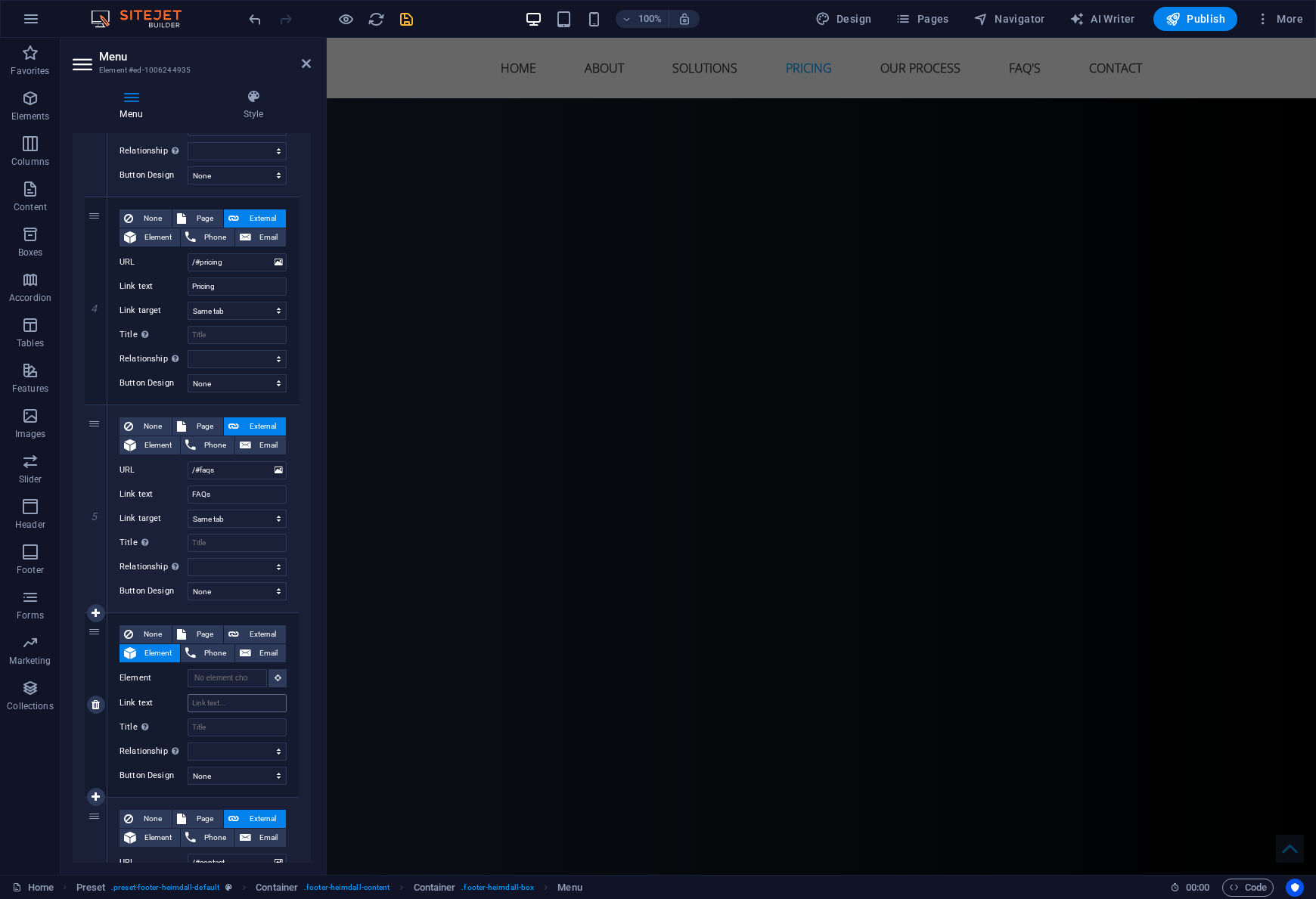
scroll to position [9600, 0]
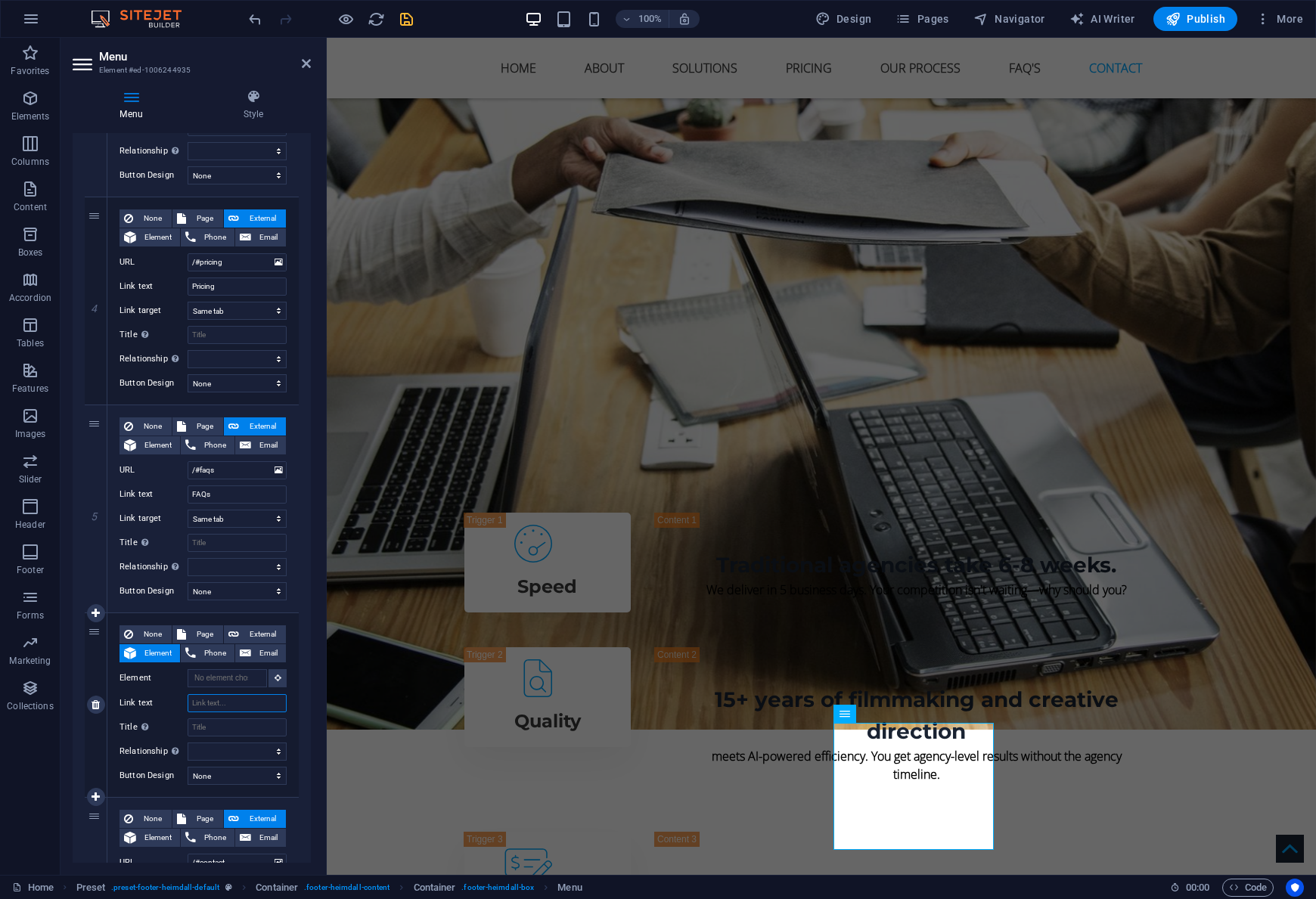
drag, startPoint x: 222, startPoint y: 701, endPoint x: 171, endPoint y: 696, distance: 51.2
click at [170, 696] on div "Link text" at bounding box center [203, 703] width 167 height 18
type input "P"
select select
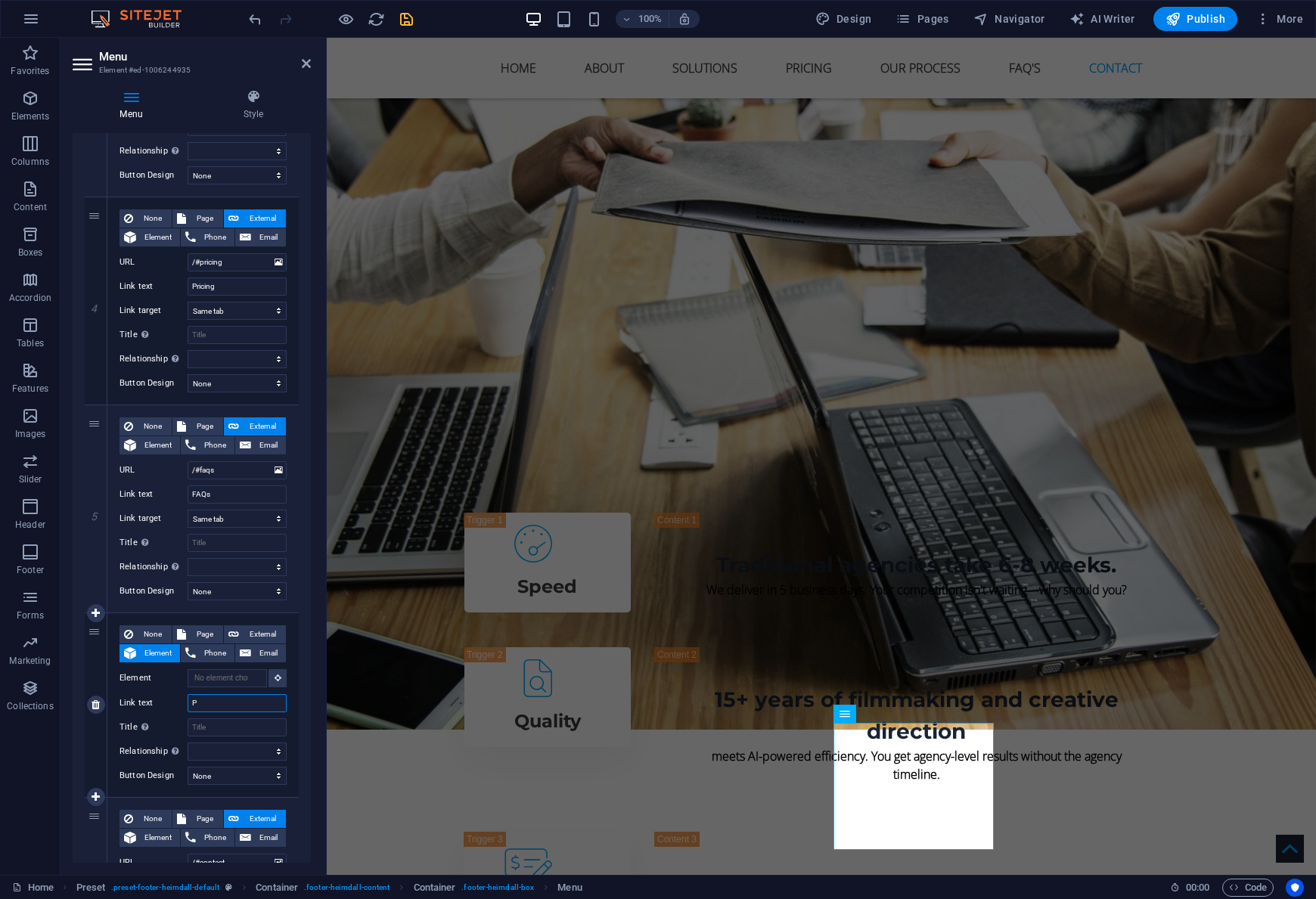
select select
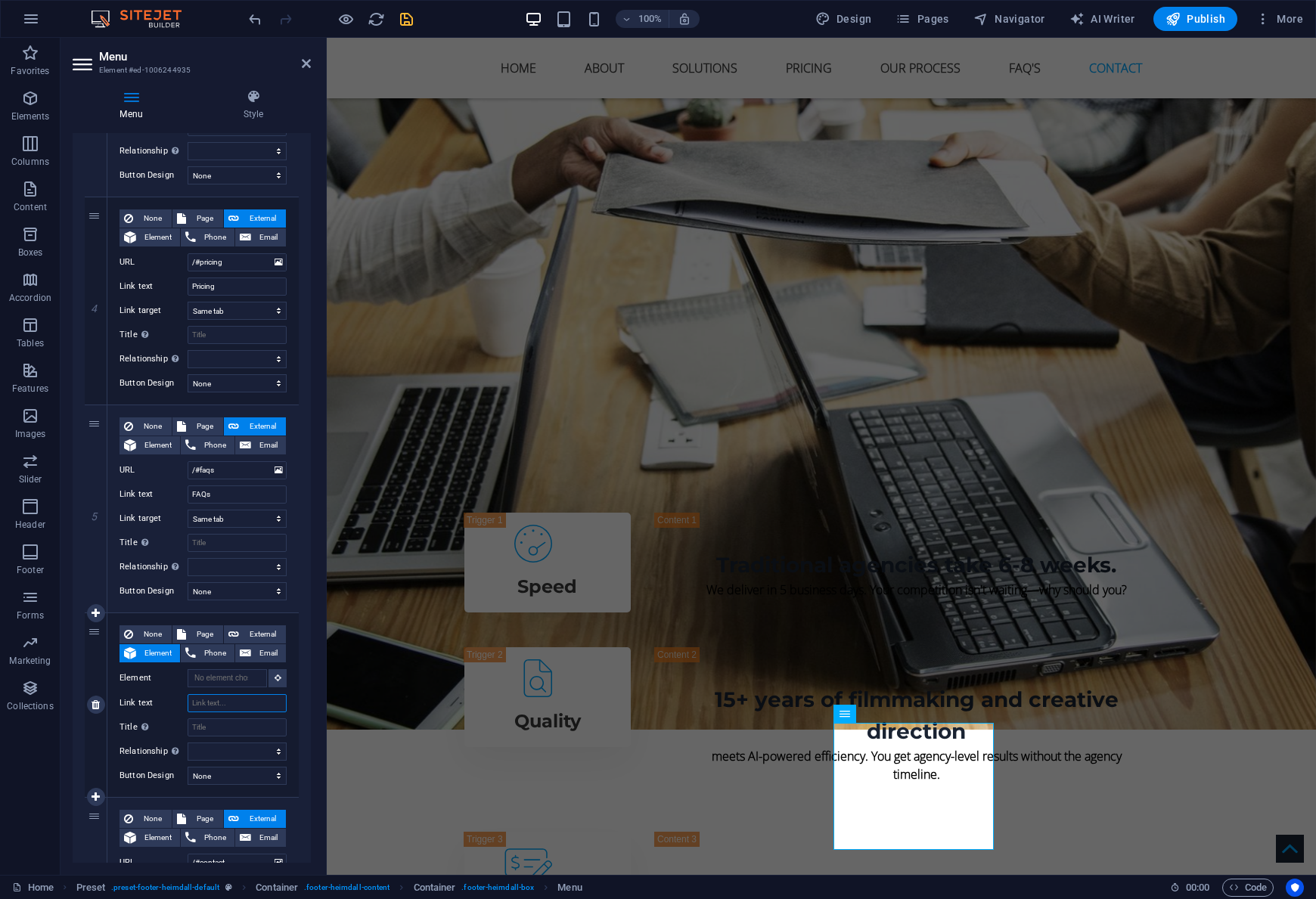
select select
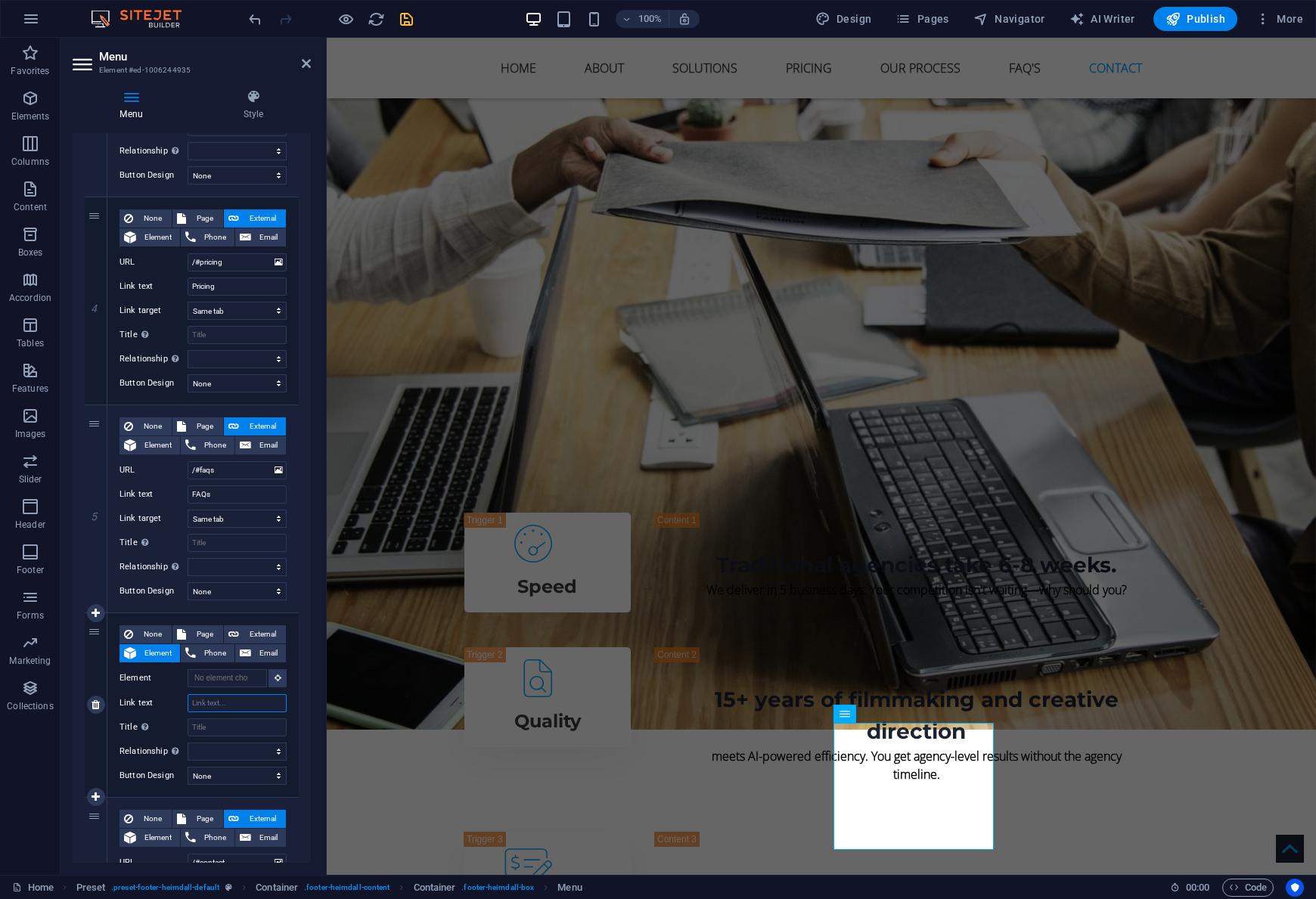
select select
type input "O"
select select
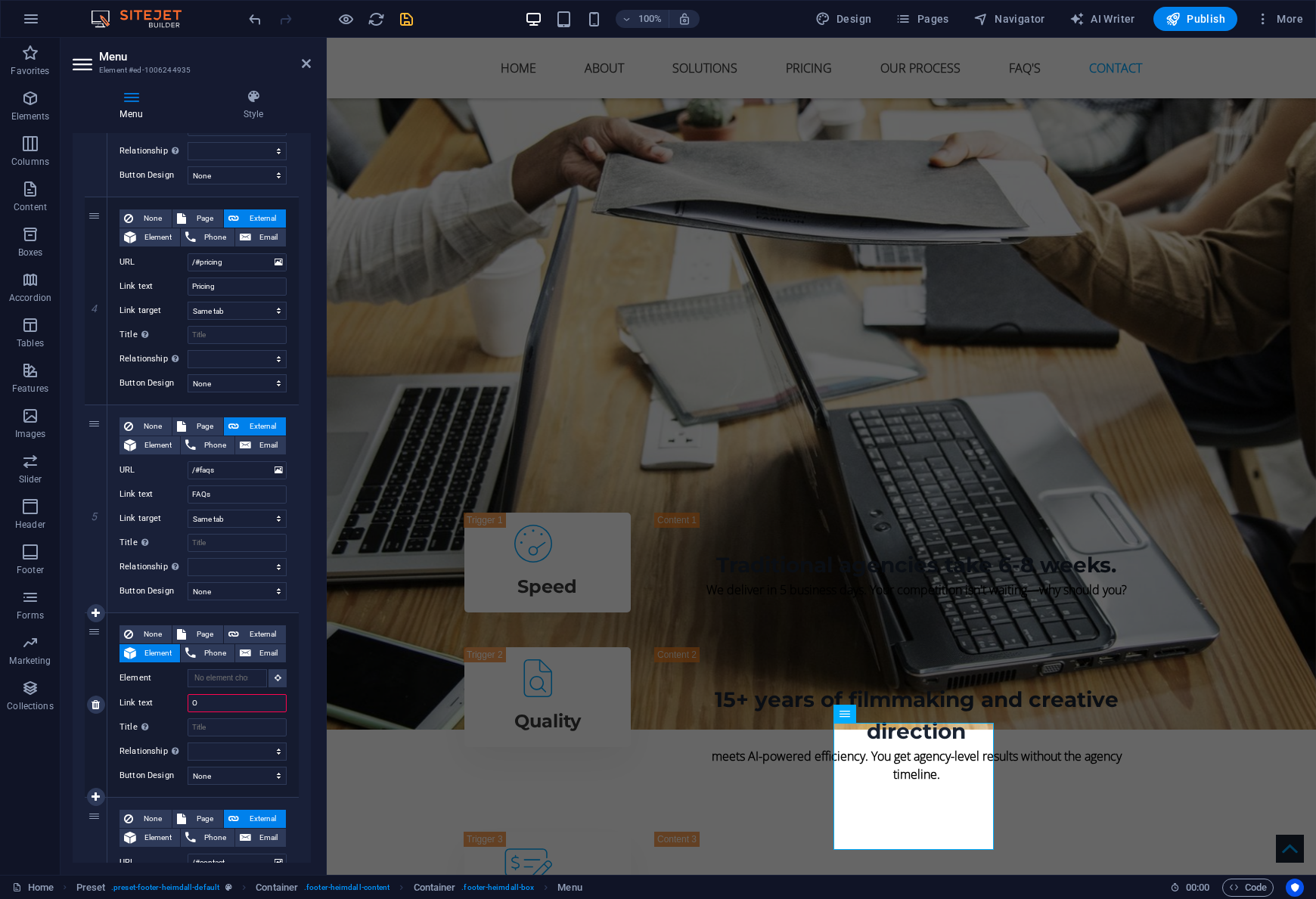
select select
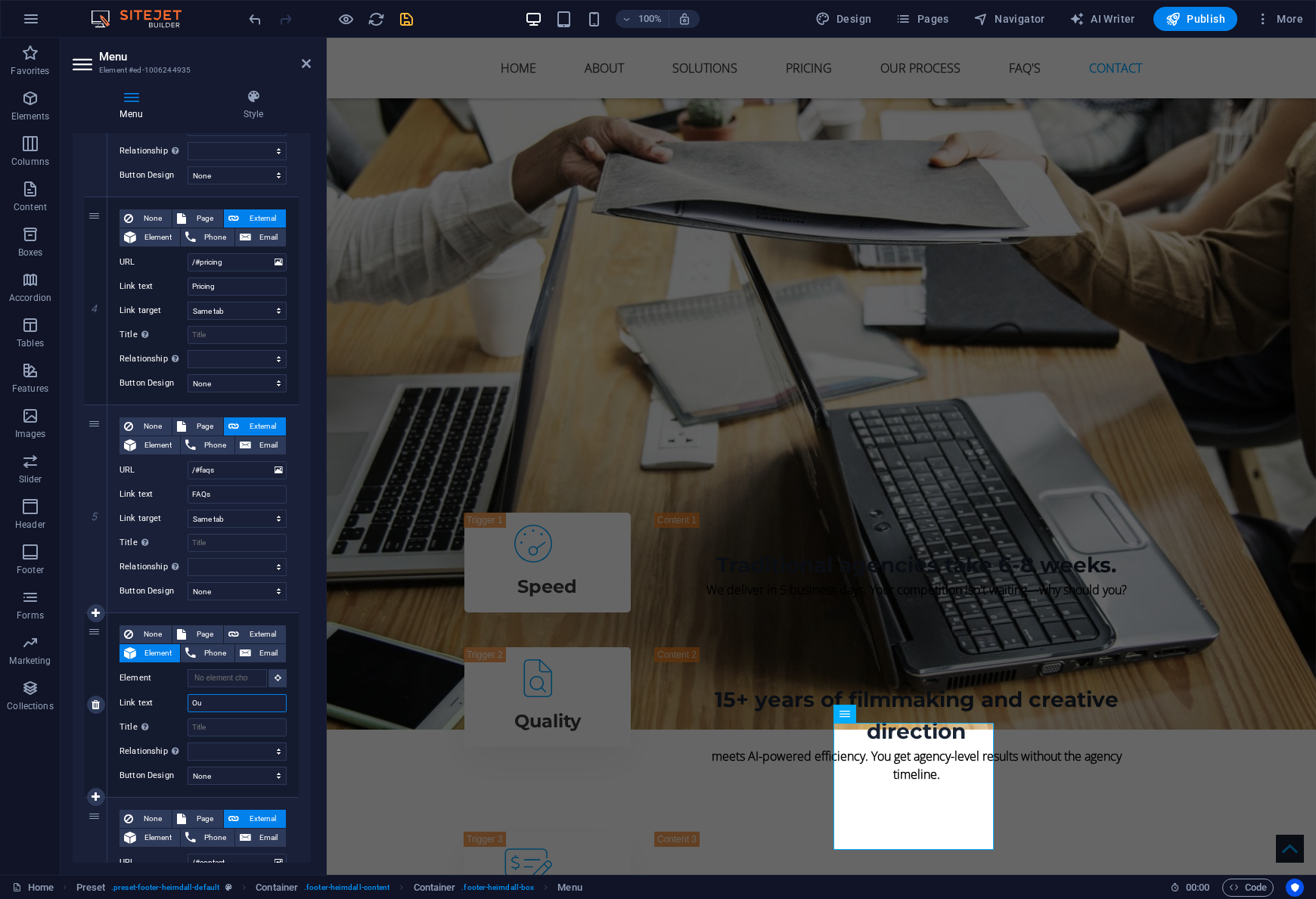
type input "Our"
select select
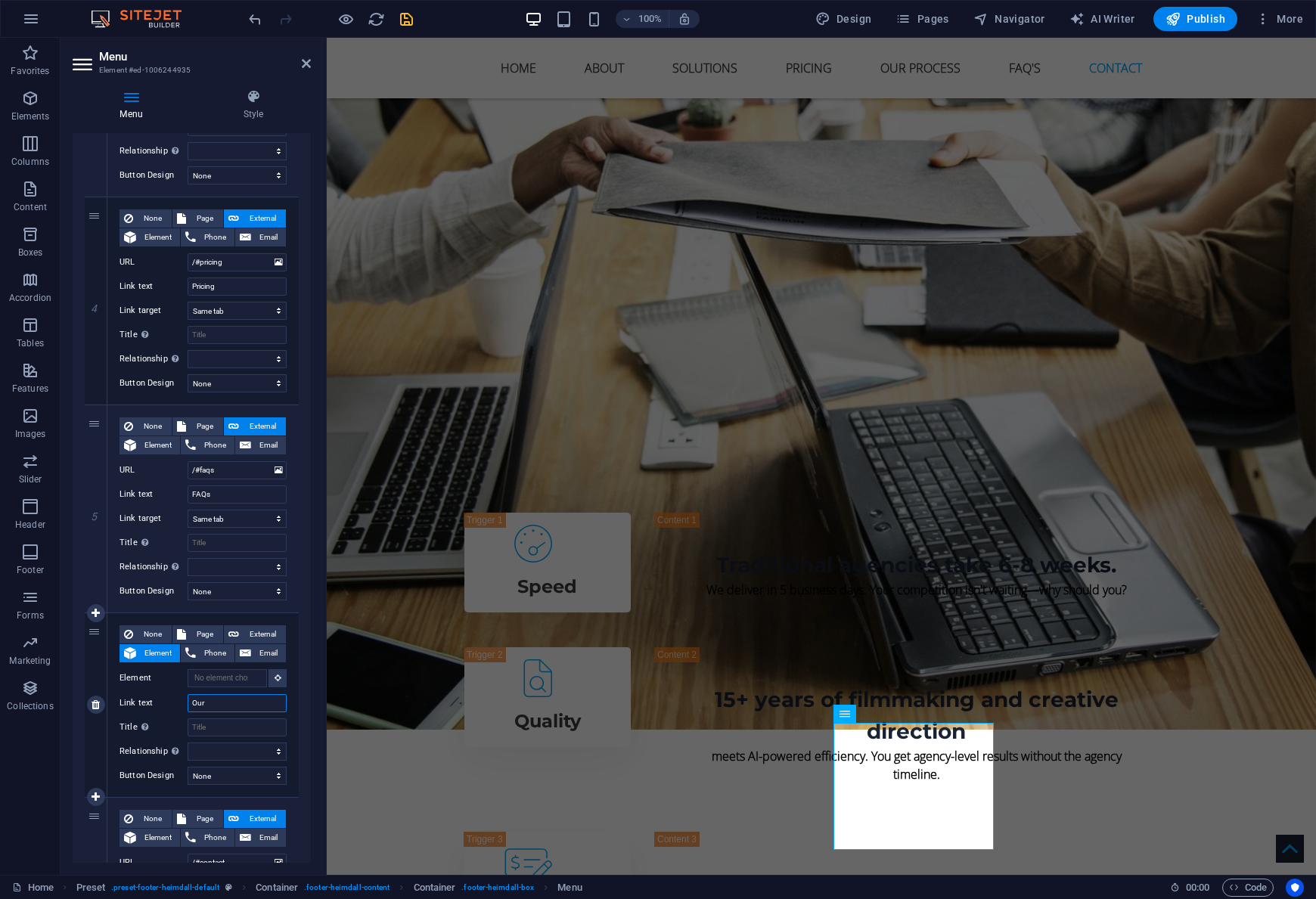
select select
type input "Our Proc"
select select
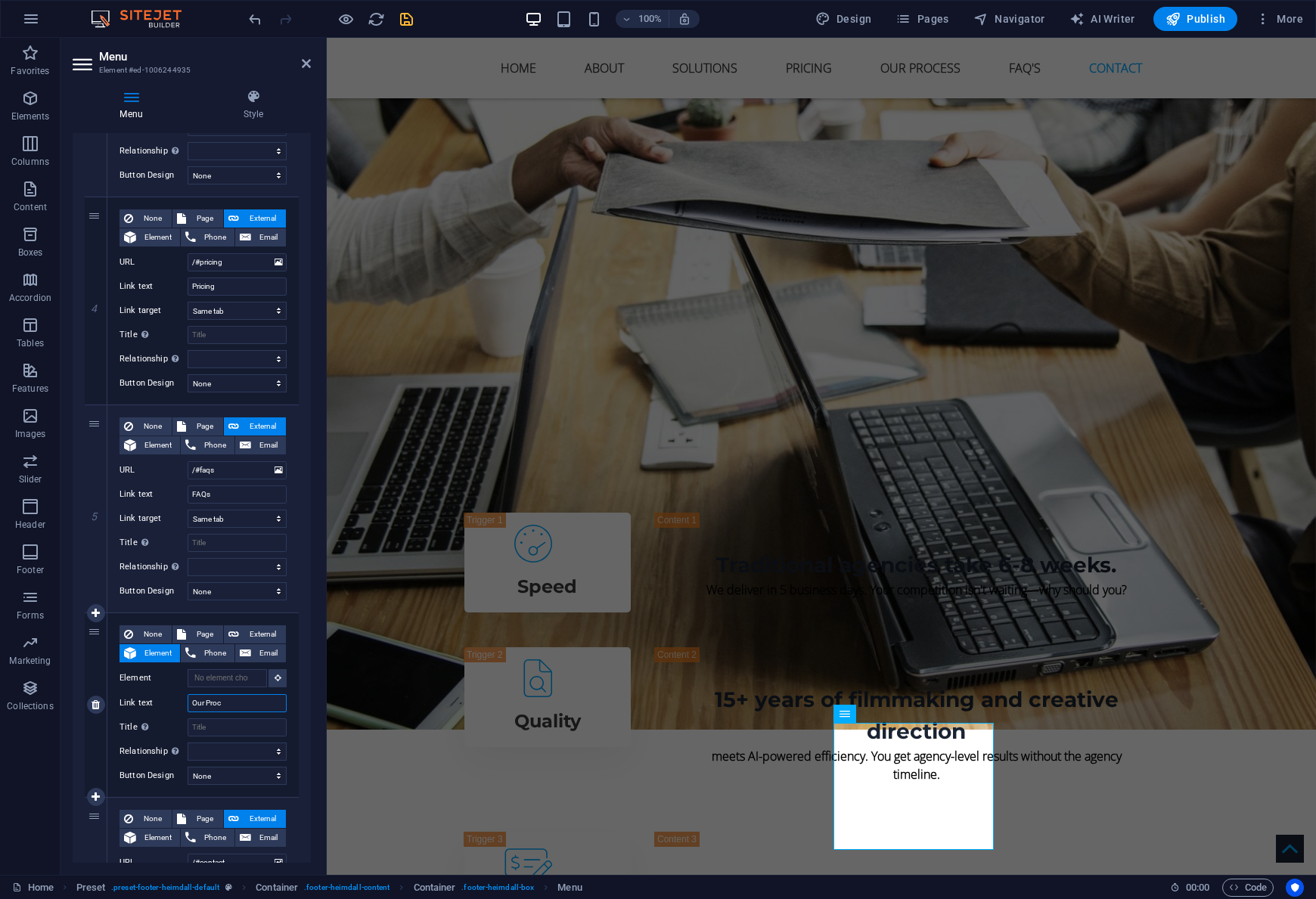
select select
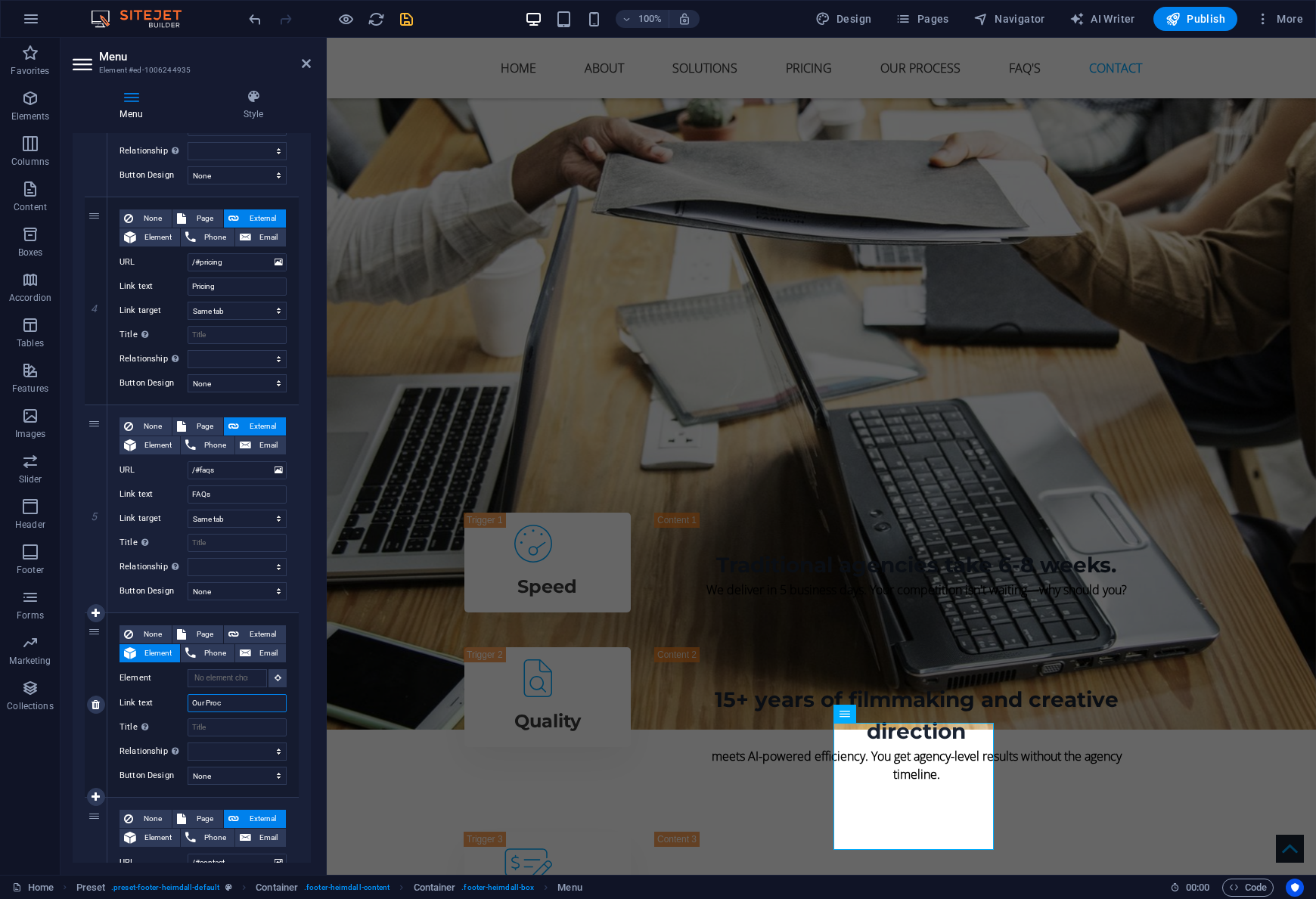
select select
type input "Our Process"
select select
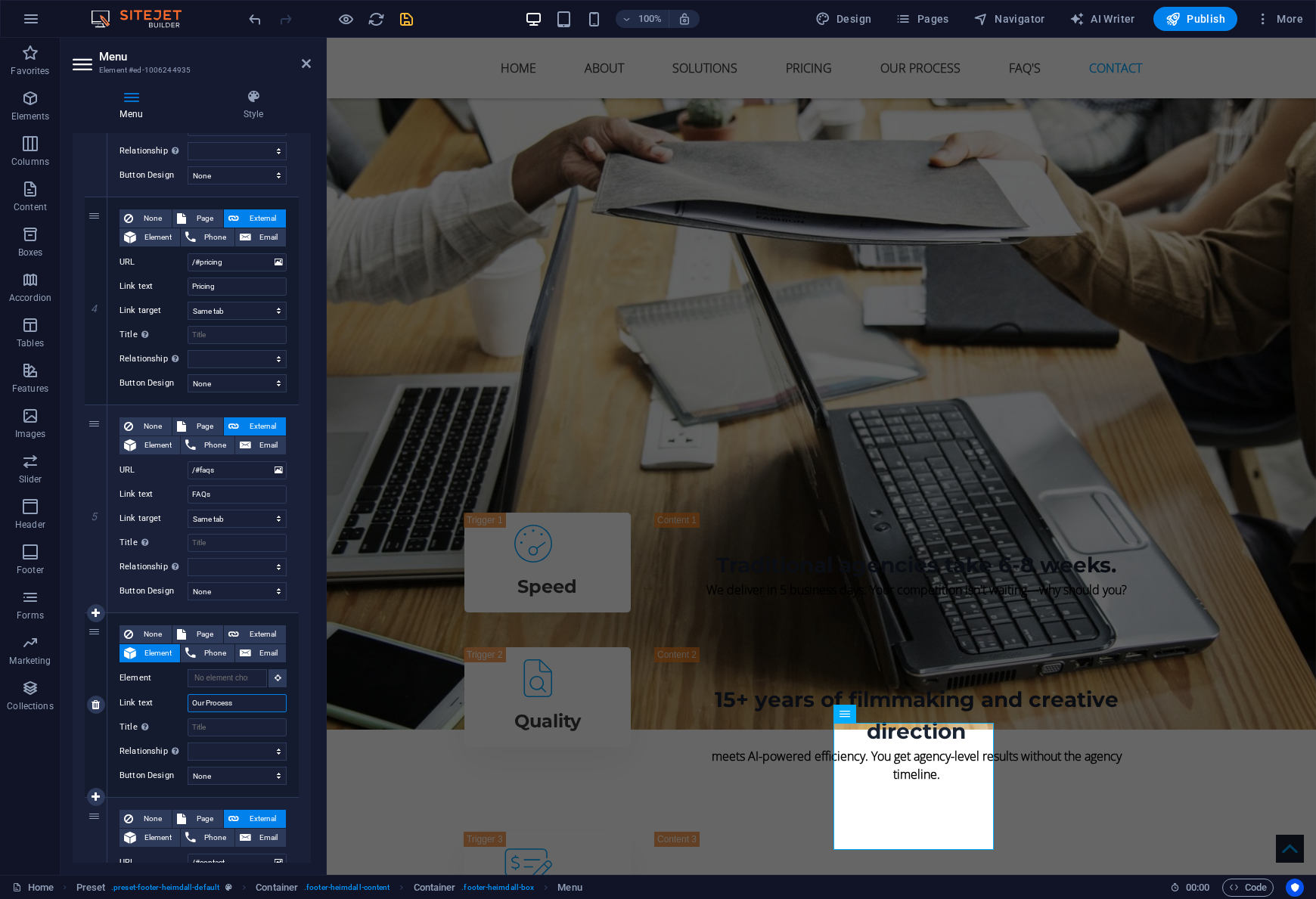
select select
type input "Our Process"
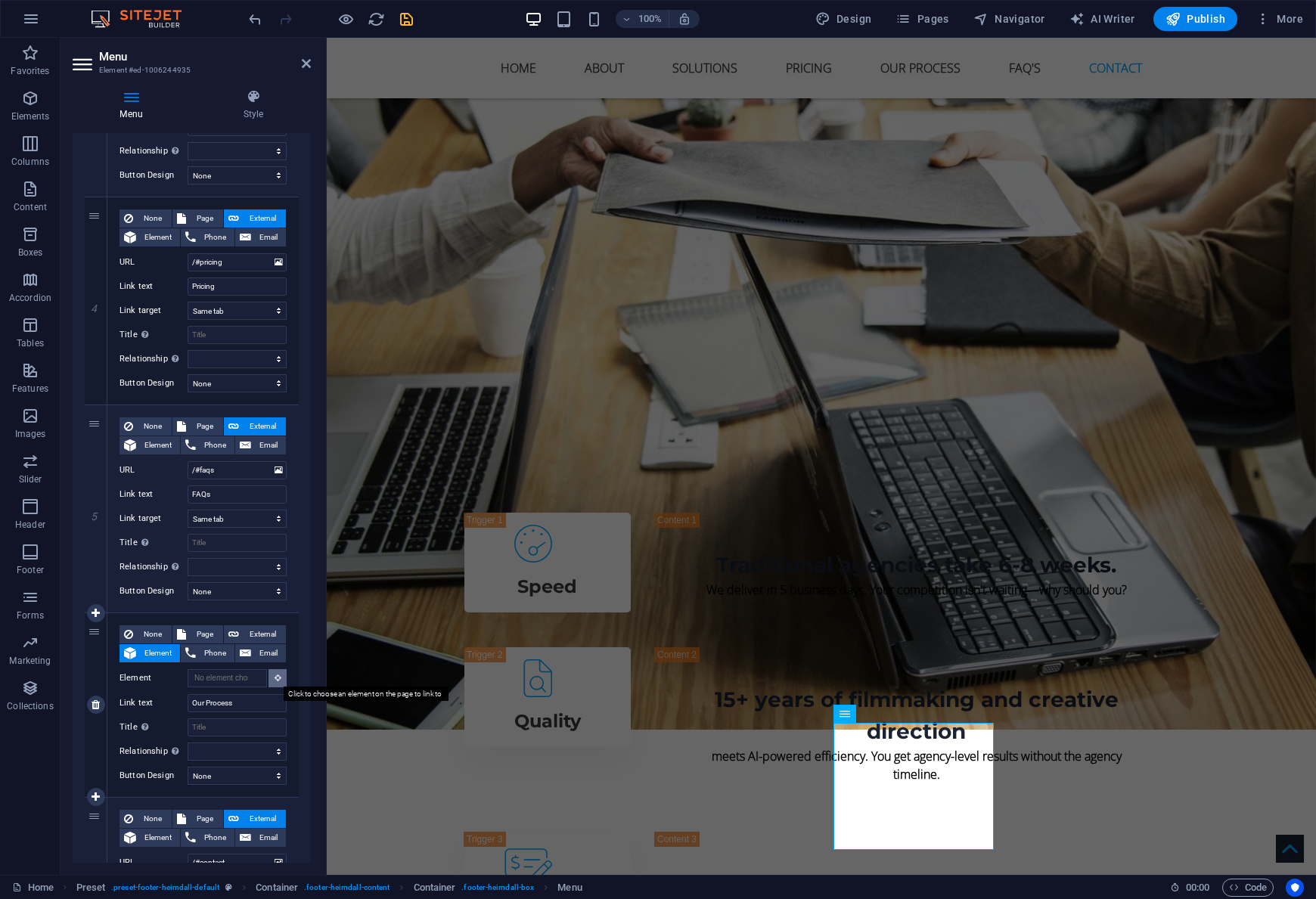
click at [277, 679] on icon at bounding box center [277, 677] width 6 height 7
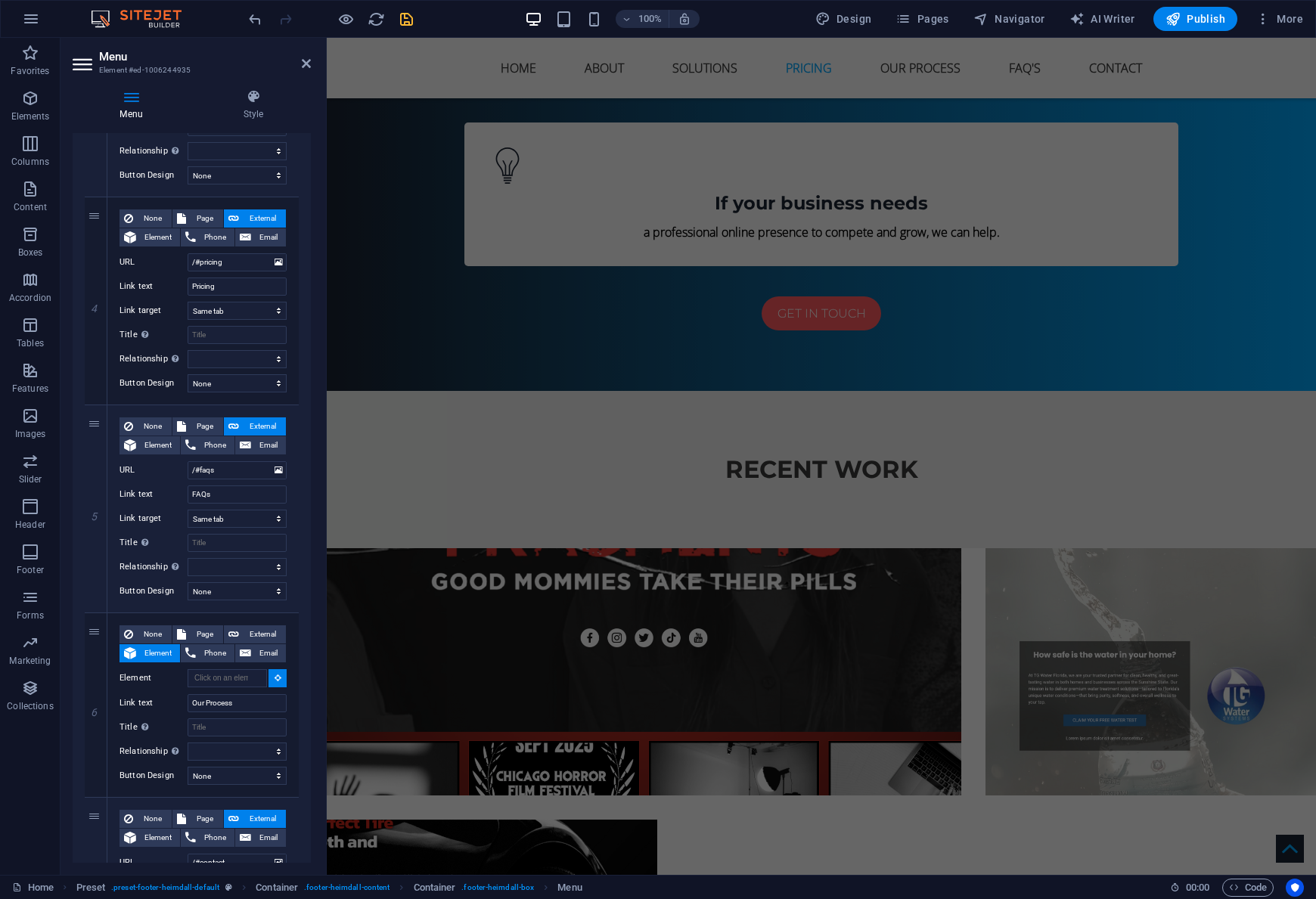
scroll to position [6850, 0]
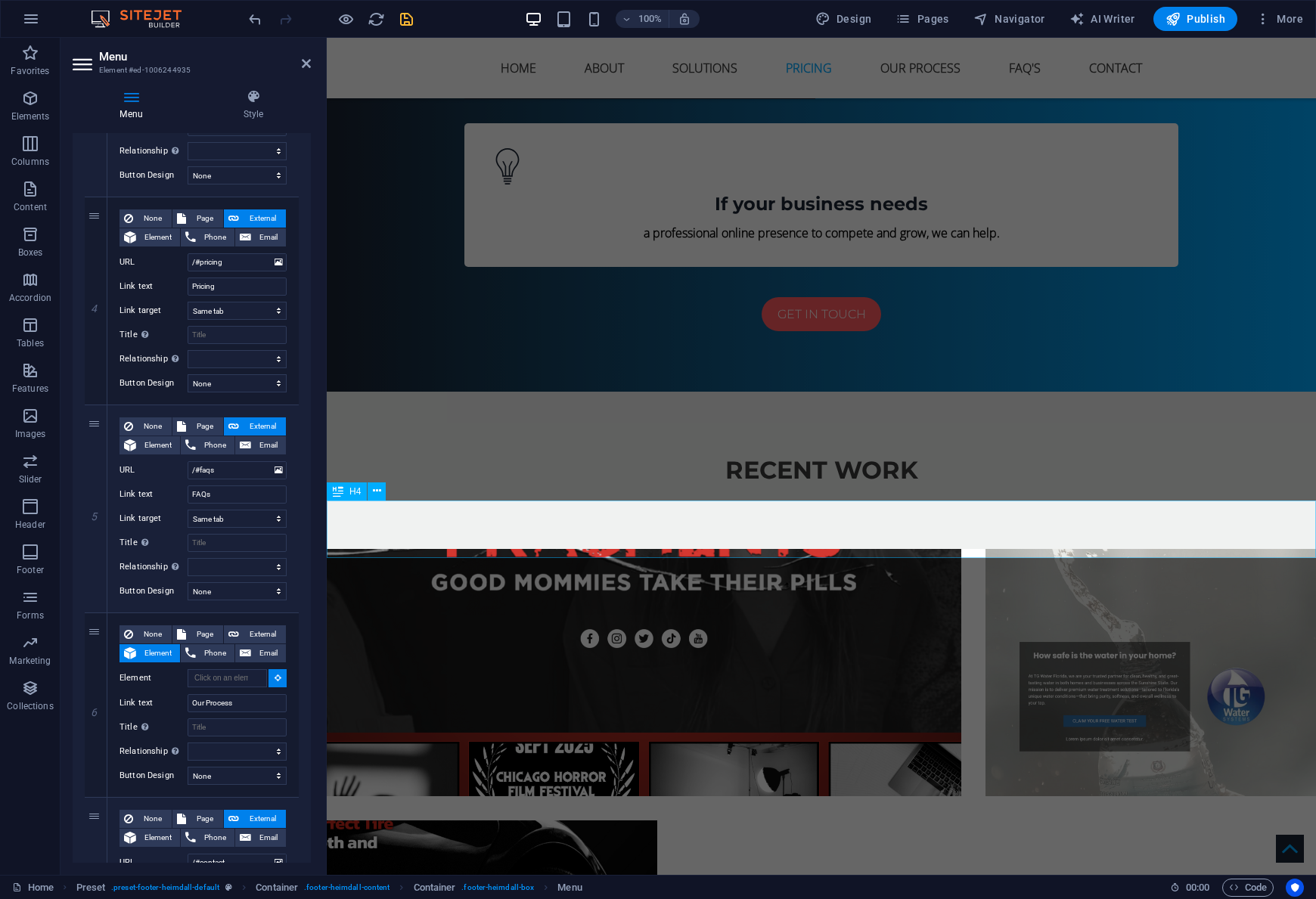
select select
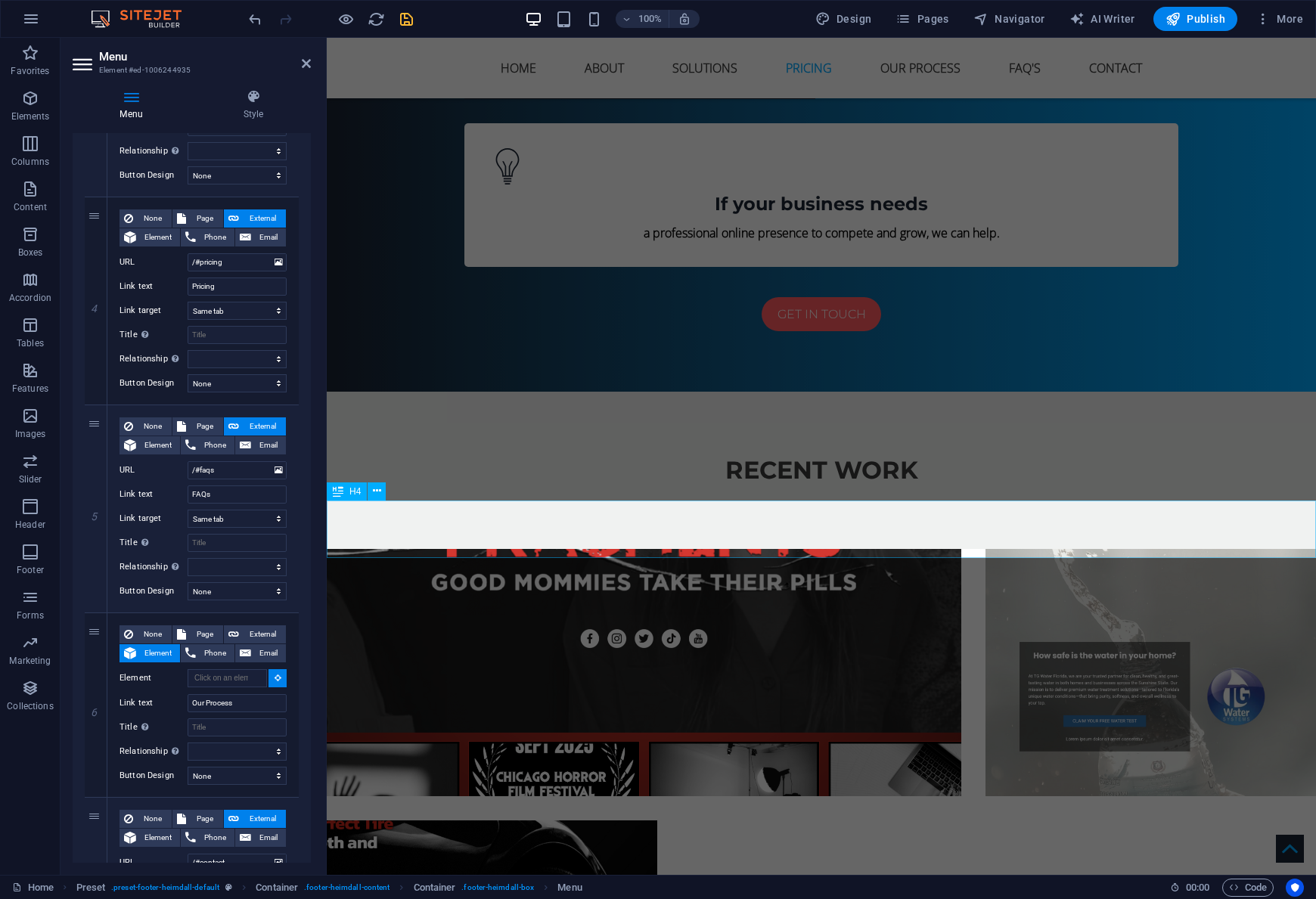
select select
type input "#ed-1007239809"
select select
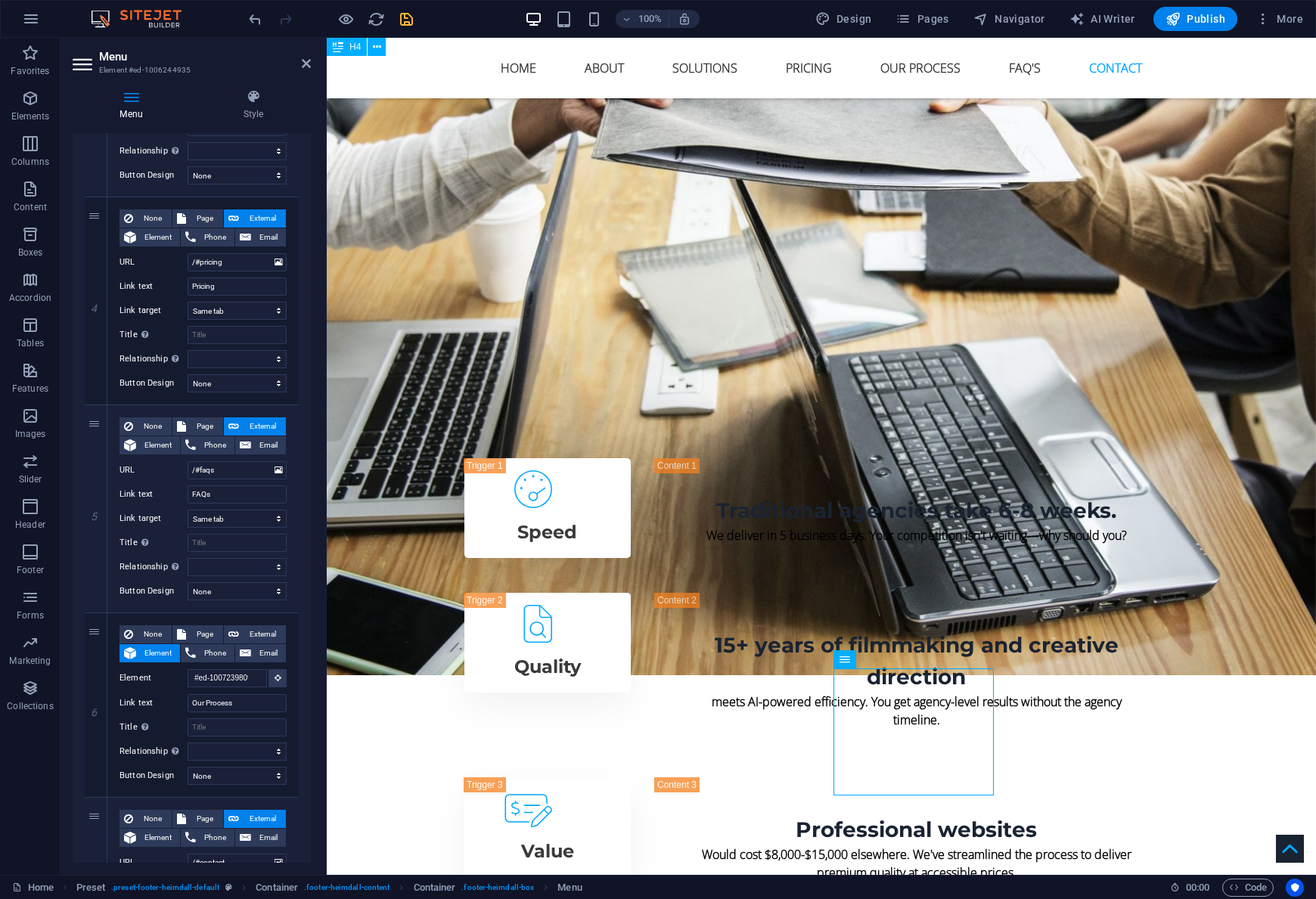
scroll to position [9739, 0]
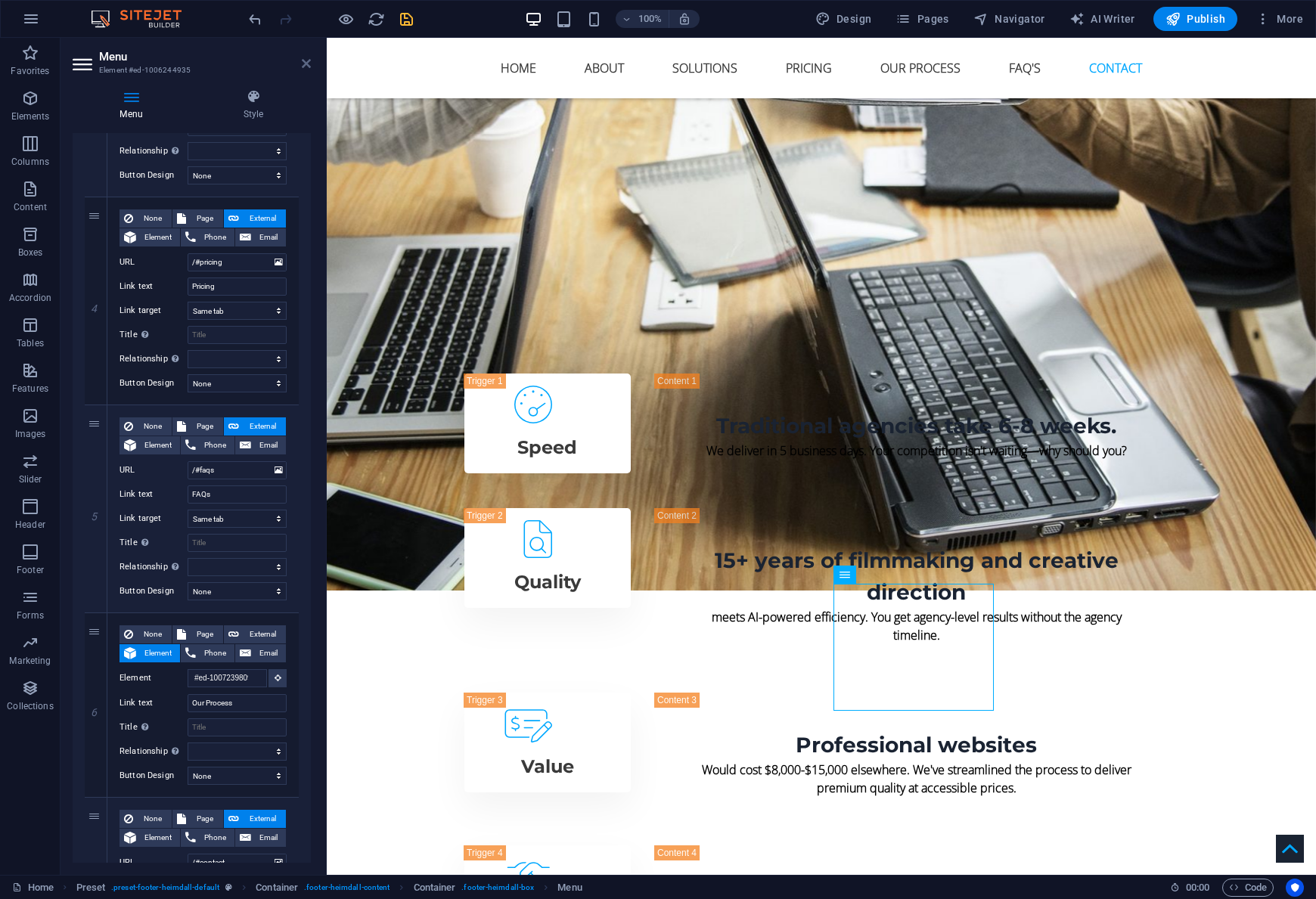
click at [302, 67] on icon at bounding box center [306, 63] width 9 height 12
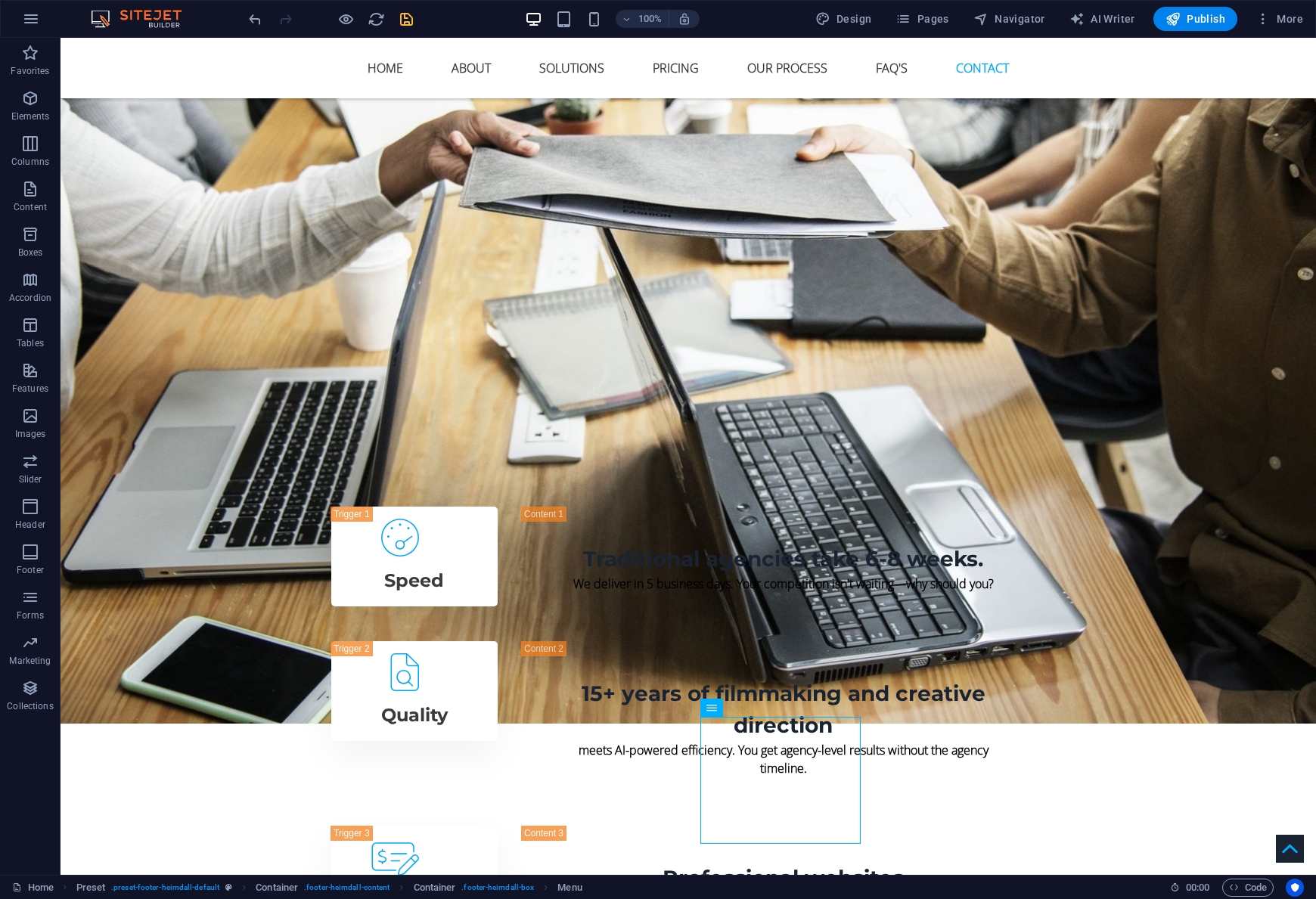
click at [416, 17] on div "100% Design Pages Navigator AI Writer Publish More" at bounding box center [777, 19] width 1064 height 24
click at [410, 18] on icon "save" at bounding box center [407, 19] width 18 height 18
select select
checkbox input "false"
click at [1204, 17] on span "Publish" at bounding box center [1195, 19] width 60 height 15
